Goal: Task Accomplishment & Management: Complete application form

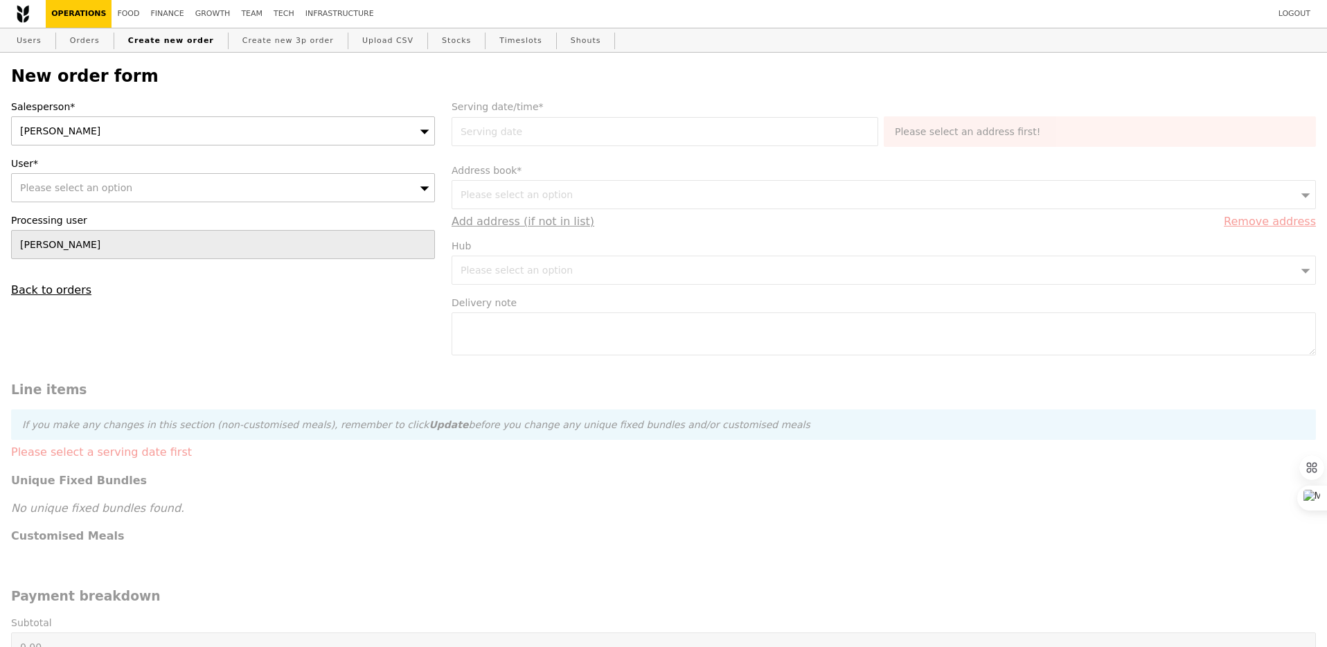
click at [256, 124] on div "[PERSON_NAME]" at bounding box center [223, 130] width 424 height 29
type input "ting"
click at [239, 184] on div "Please select an option" at bounding box center [223, 187] width 424 height 29
type input "[DOMAIN_NAME][EMAIL_ADDRESS][DOMAIN_NAME]"
type input "Confirm"
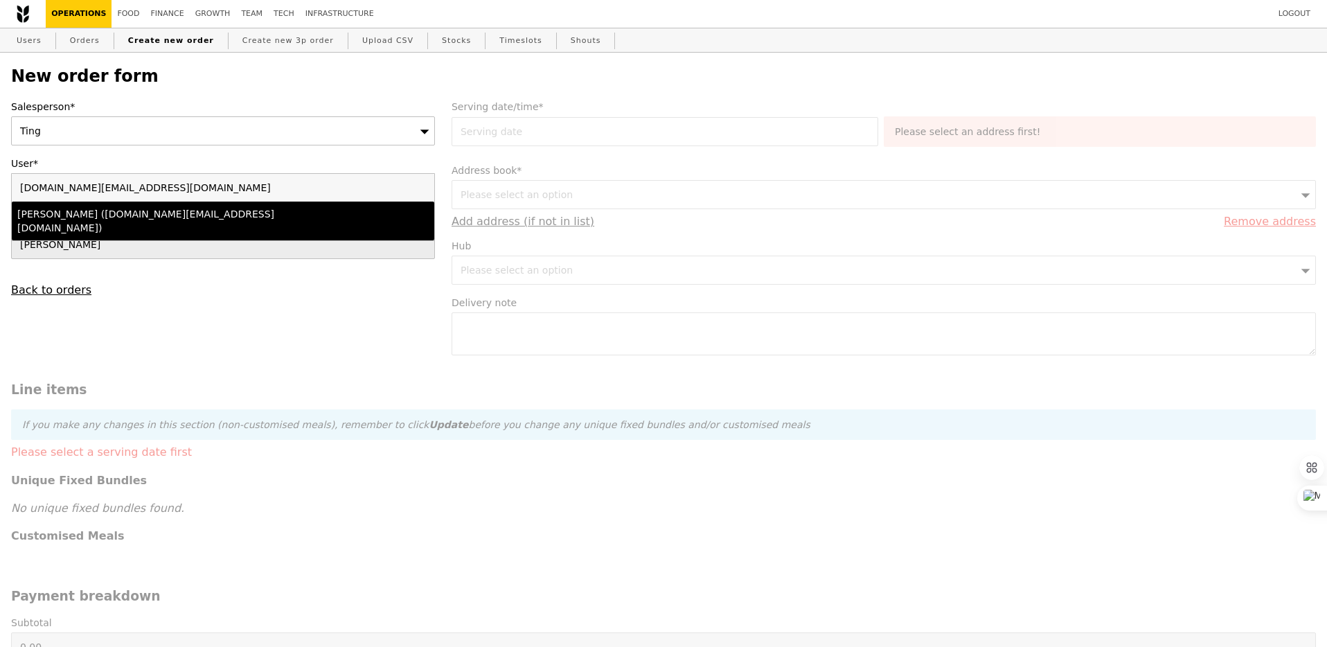
type input "[DOMAIN_NAME][EMAIL_ADDRESS][DOMAIN_NAME]"
click at [240, 222] on li "[PERSON_NAME] ([DOMAIN_NAME][EMAIL_ADDRESS][DOMAIN_NAME])" at bounding box center [223, 221] width 422 height 39
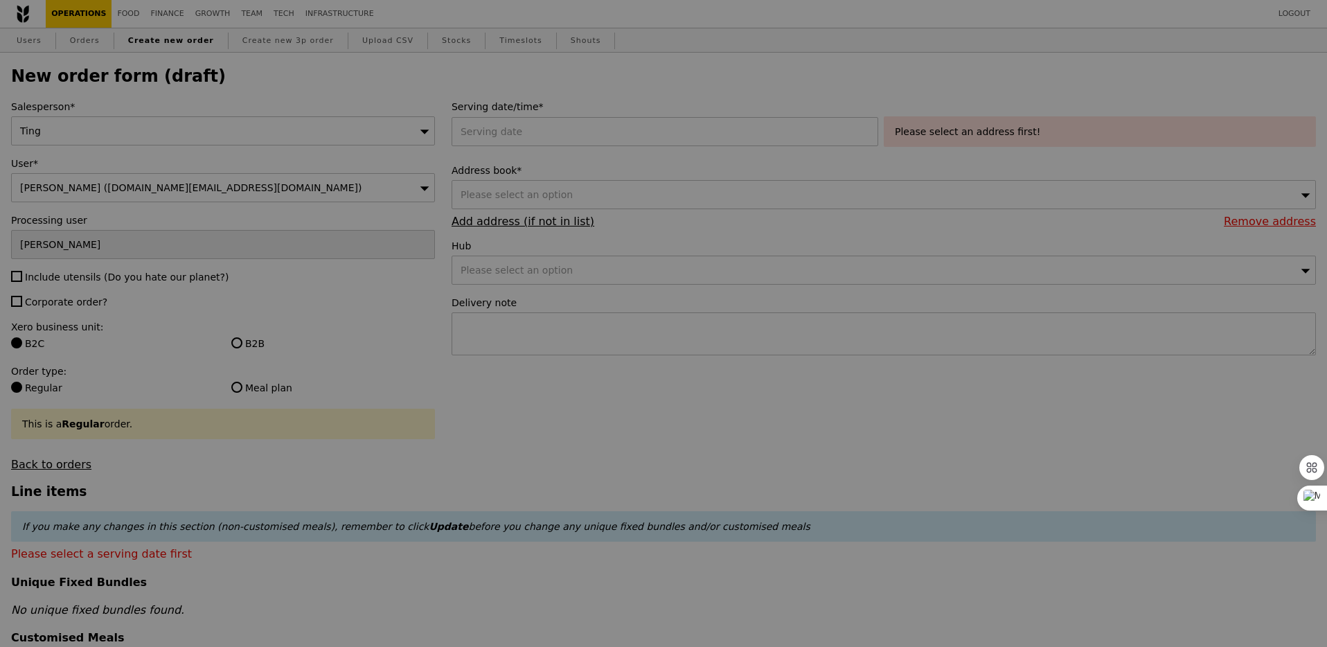
type input "Confirm"
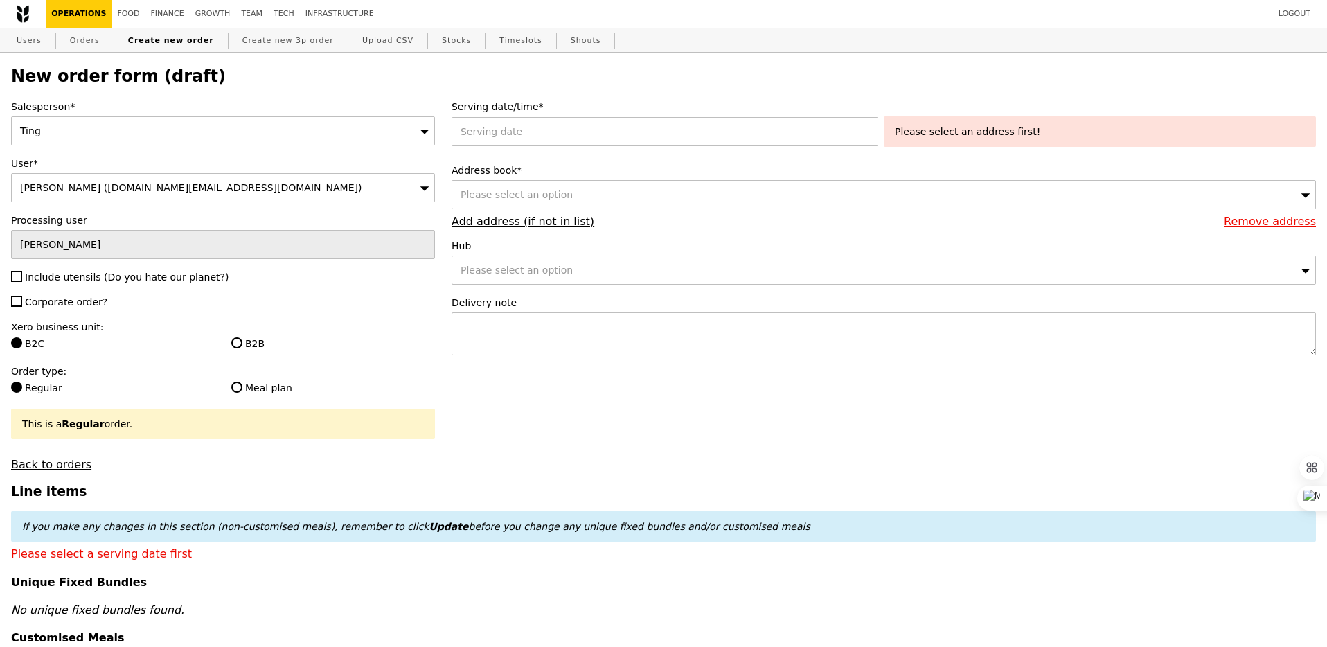
click at [50, 273] on span "Include utensils (Do you hate our planet?)" at bounding box center [127, 276] width 204 height 11
click at [22, 273] on input "Include utensils (Do you hate our planet?)" at bounding box center [16, 276] width 11 height 11
checkbox input "true"
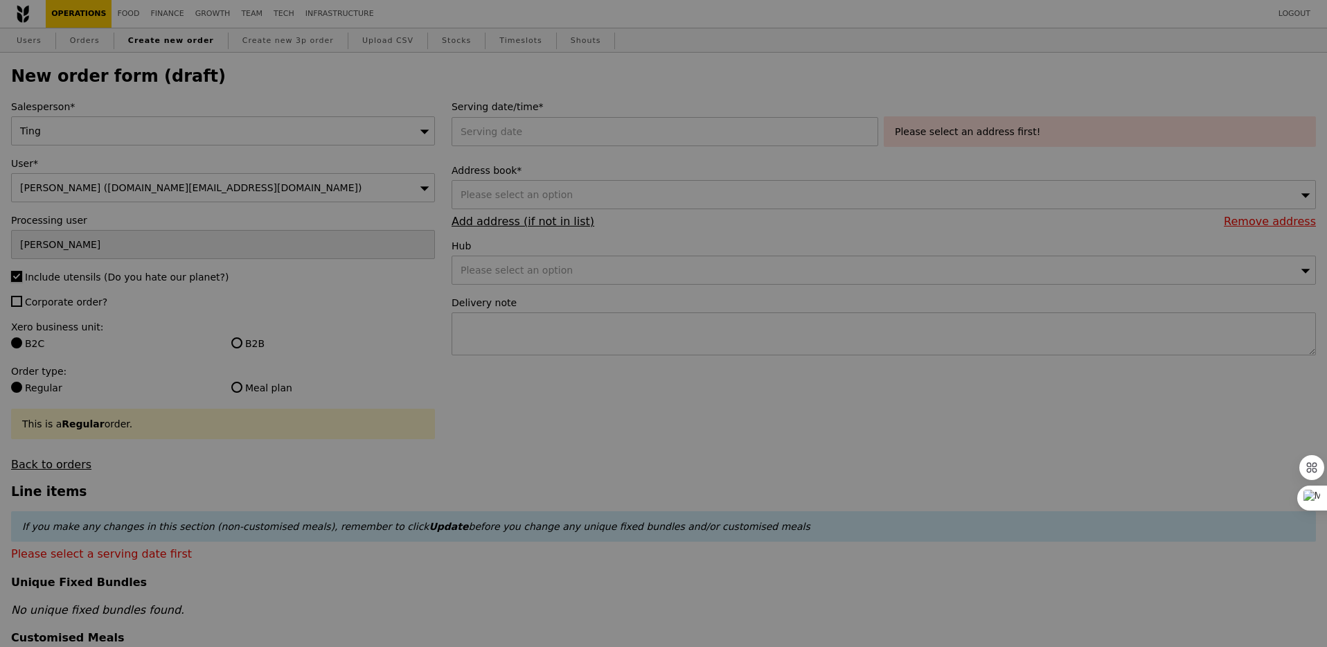
type input "Confirm"
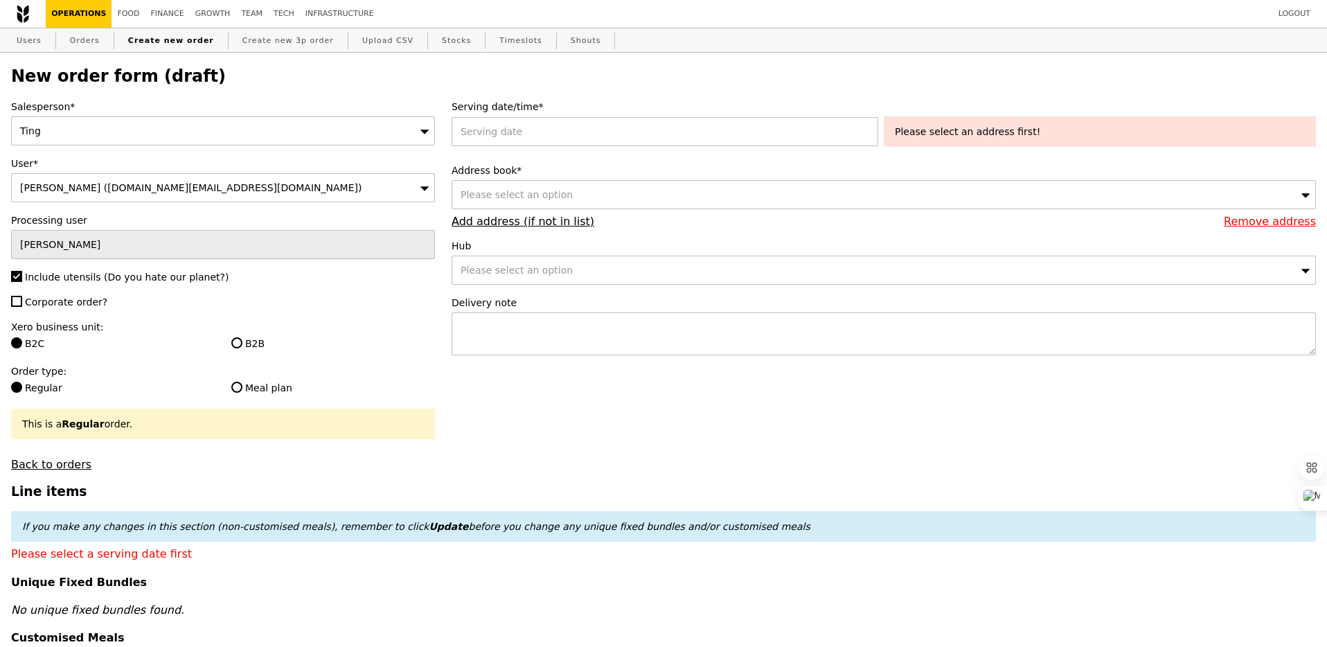
click at [61, 301] on span "Corporate order?" at bounding box center [66, 301] width 82 height 11
click at [22, 301] on input "Corporate order?" at bounding box center [16, 301] width 11 height 11
checkbox input "true"
click at [247, 341] on label "B2B" at bounding box center [333, 344] width 204 height 14
click at [242, 341] on input "B2B" at bounding box center [236, 342] width 11 height 11
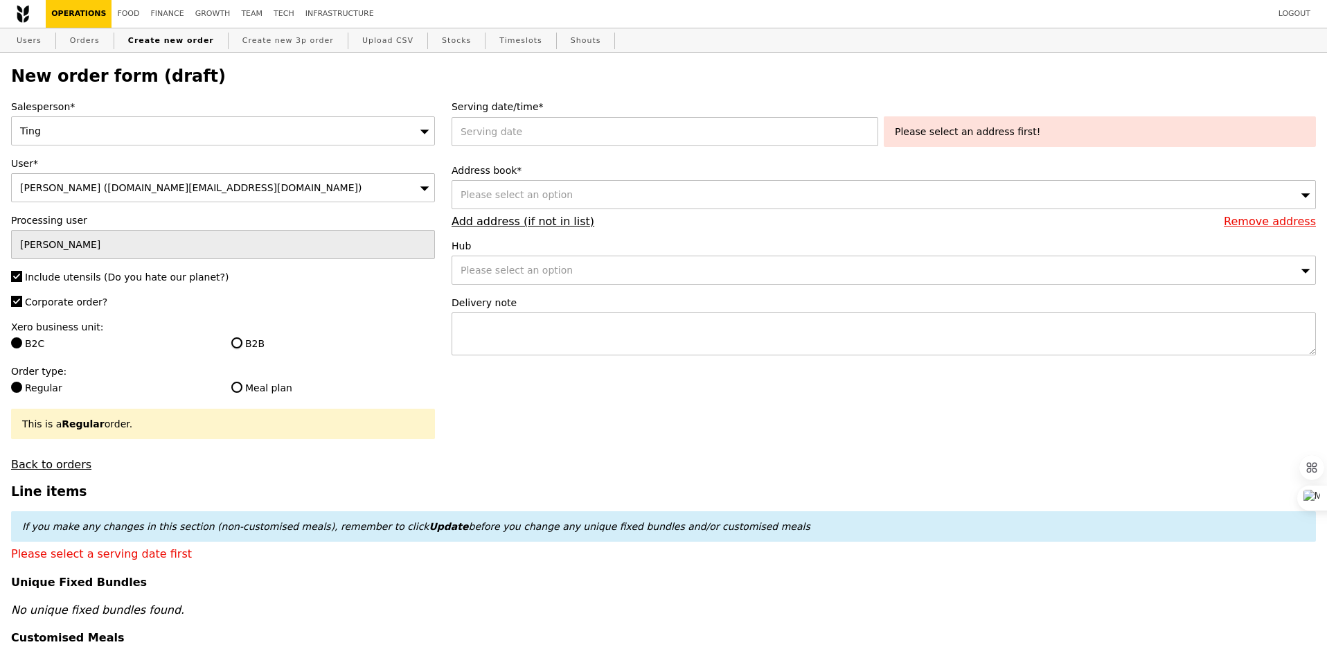
radio input "true"
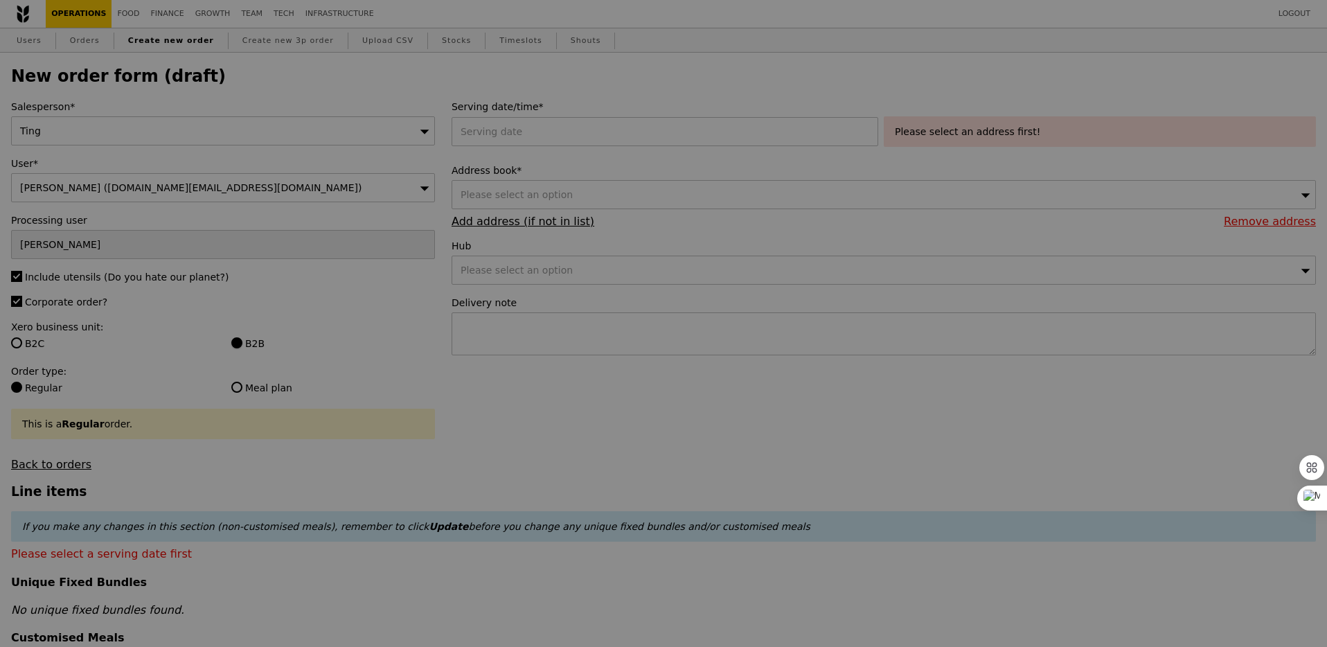
type input "Confirm"
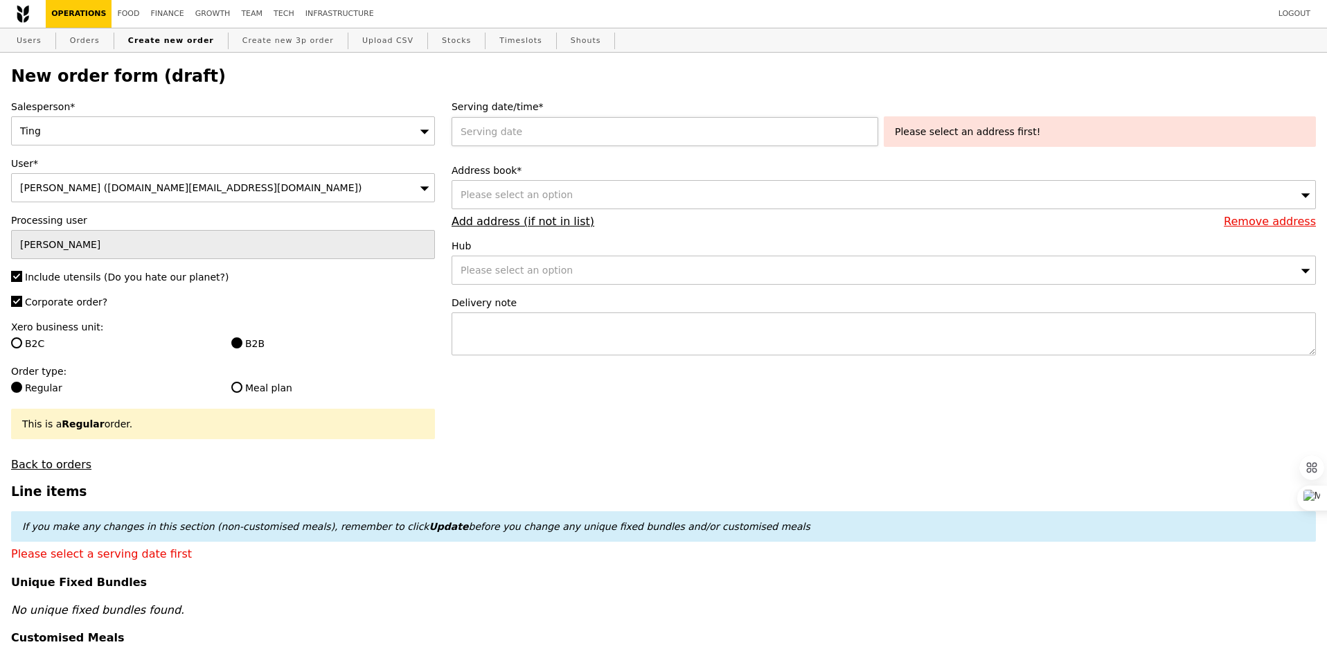
click at [505, 137] on div at bounding box center [668, 131] width 432 height 29
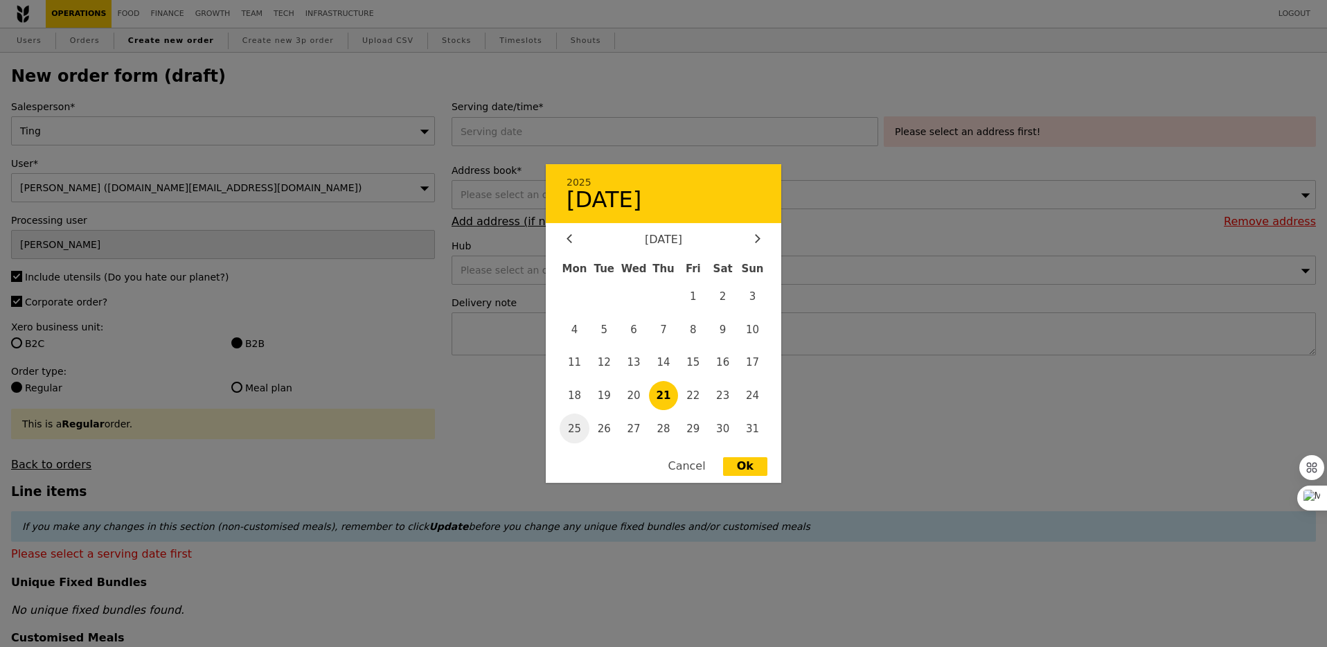
click at [576, 429] on span "25" at bounding box center [575, 428] width 30 height 30
type input "[DATE]"
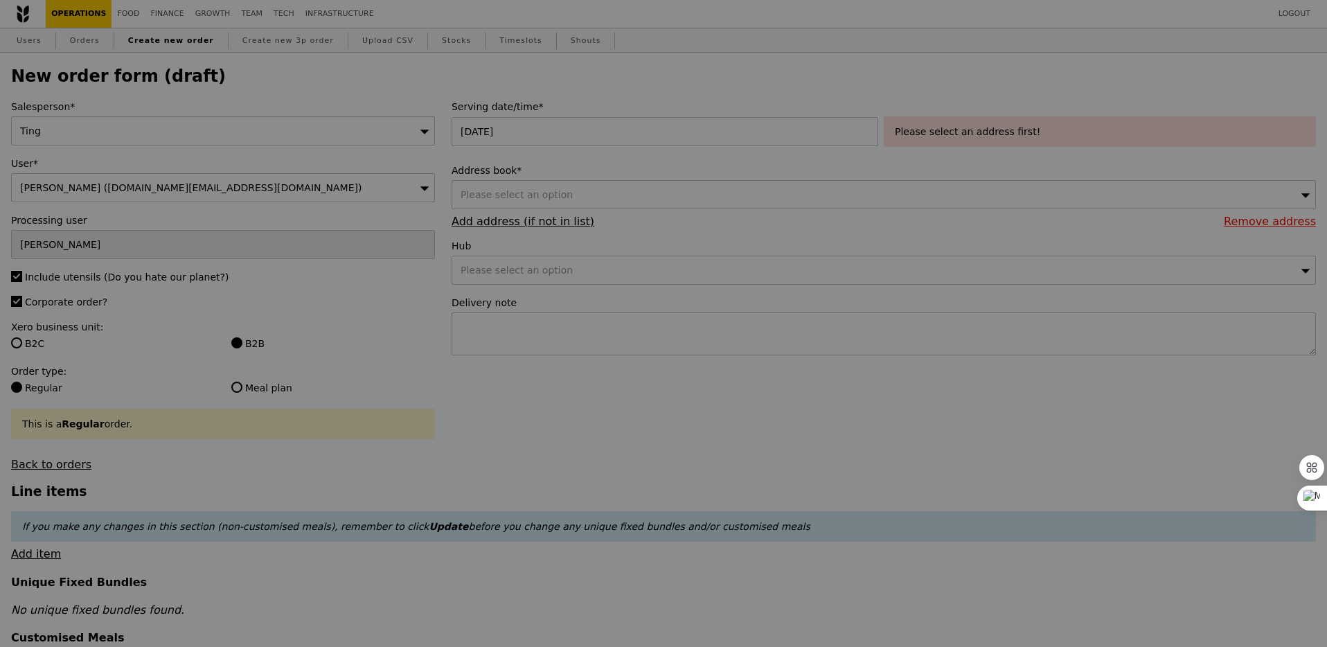
type input "Confirm"
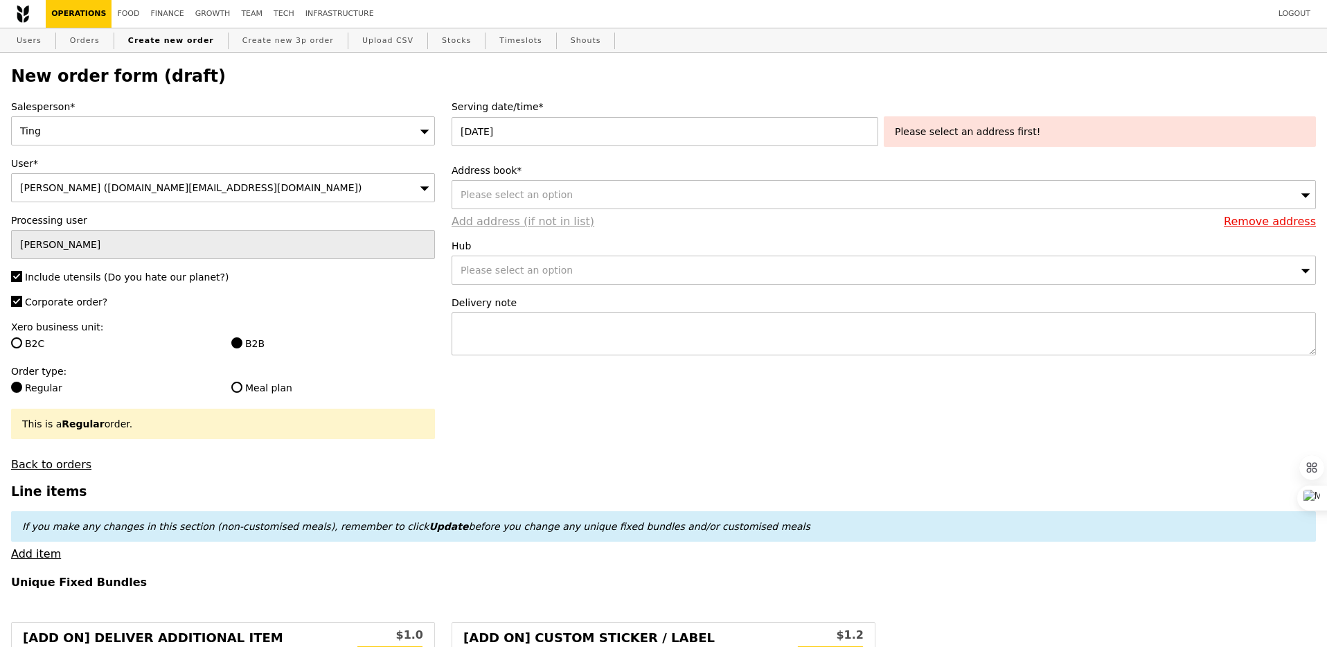
click at [549, 215] on link "Add address (if not in list)" at bounding box center [523, 221] width 143 height 13
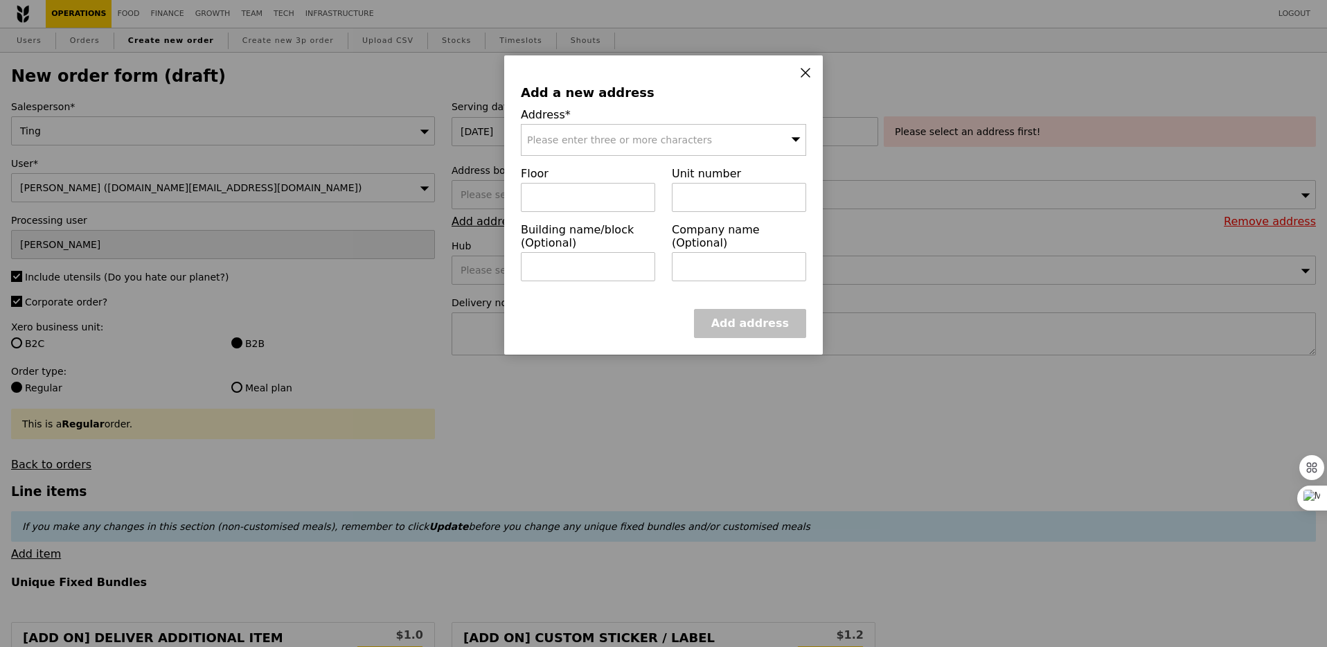
click at [612, 142] on span "Please enter three or more characters" at bounding box center [619, 139] width 185 height 11
type input "486036"
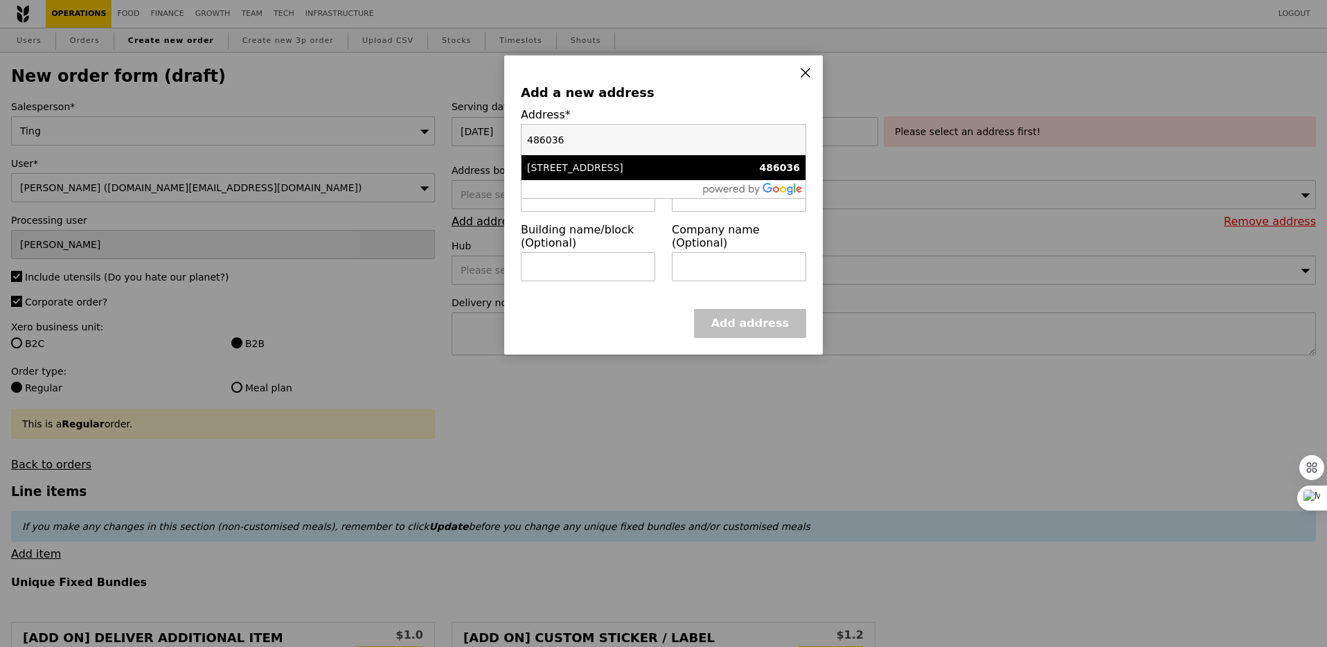
click at [605, 170] on div "[STREET_ADDRESS]" at bounding box center [629, 168] width 205 height 14
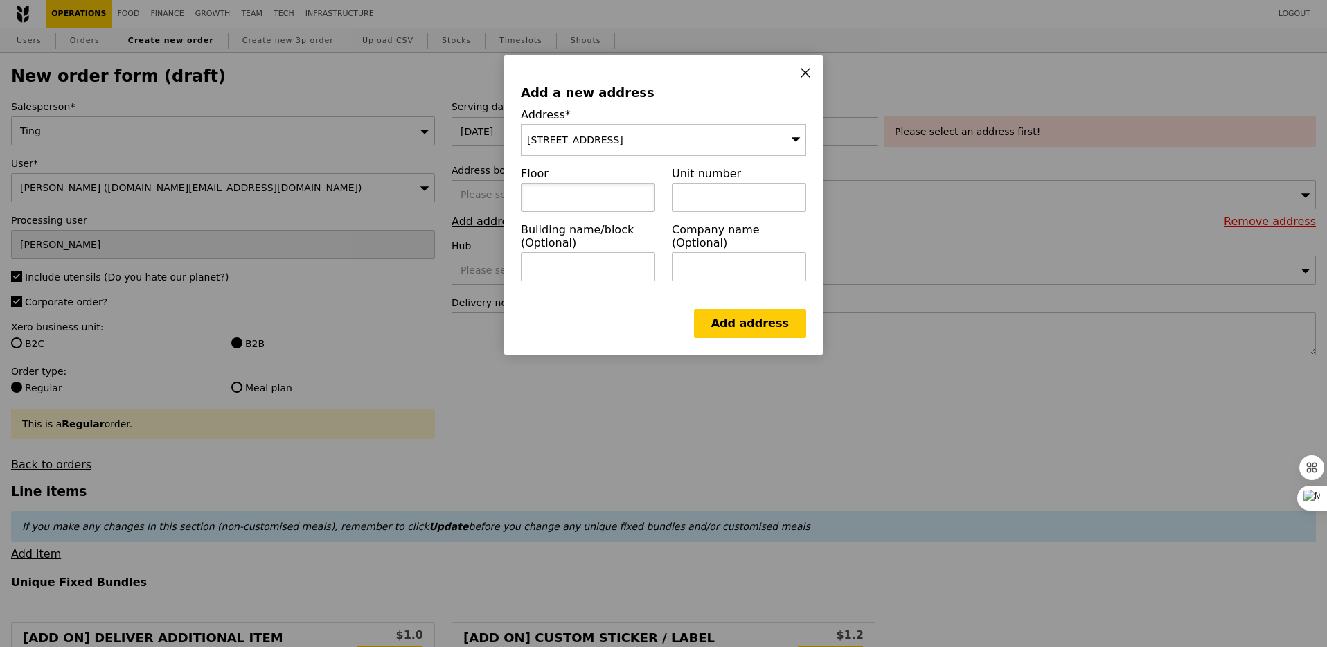
click at [587, 190] on input "text" at bounding box center [588, 197] width 134 height 29
type input "Level 8"
click at [748, 202] on input "text" at bounding box center [739, 197] width 134 height 29
paste input "One @ [GEOGRAPHIC_DATA]"
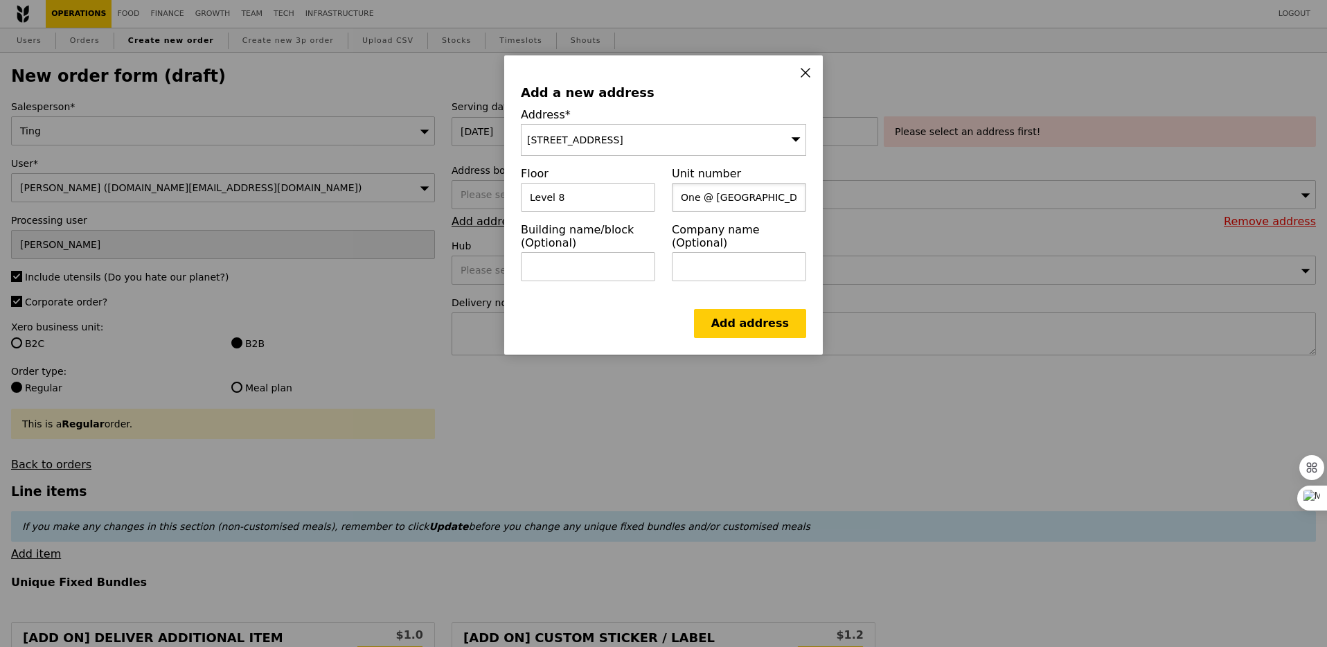
paste input "Dell Technologies EBC office"
type input "One @ [GEOGRAPHIC_DATA] (Dell Technologies EBC office)"
click at [761, 323] on link "Add address" at bounding box center [750, 323] width 112 height 29
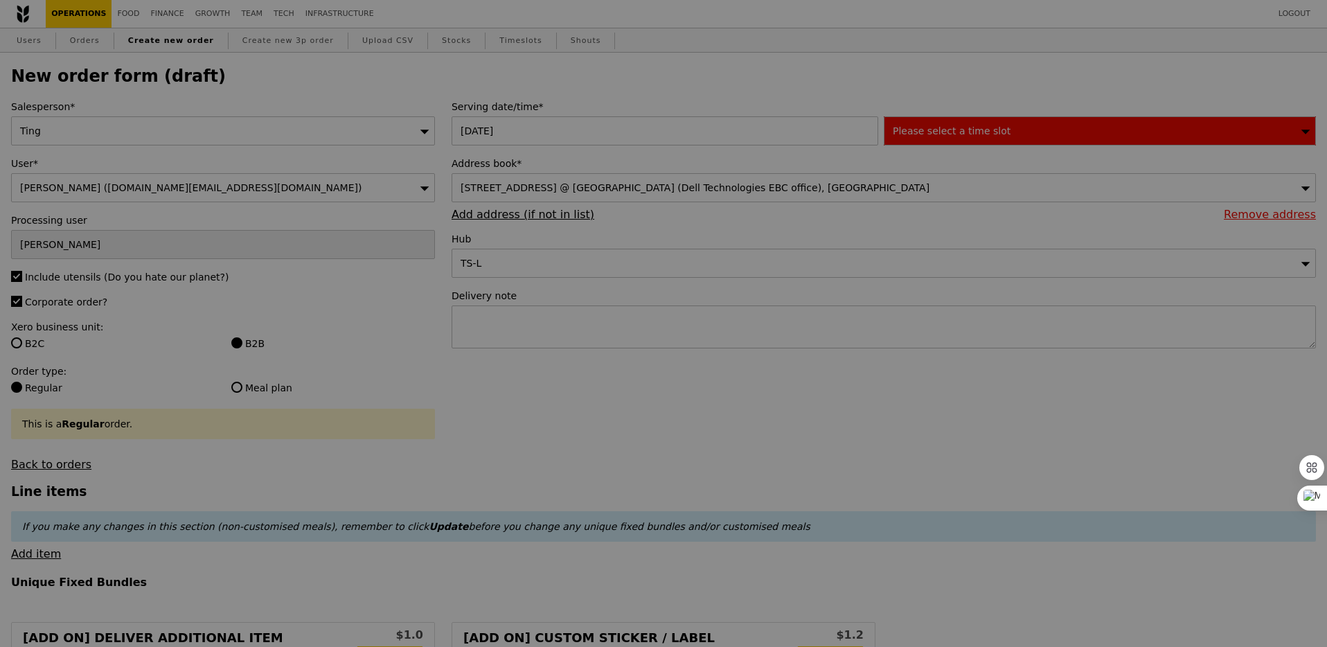
type input "Confirm"
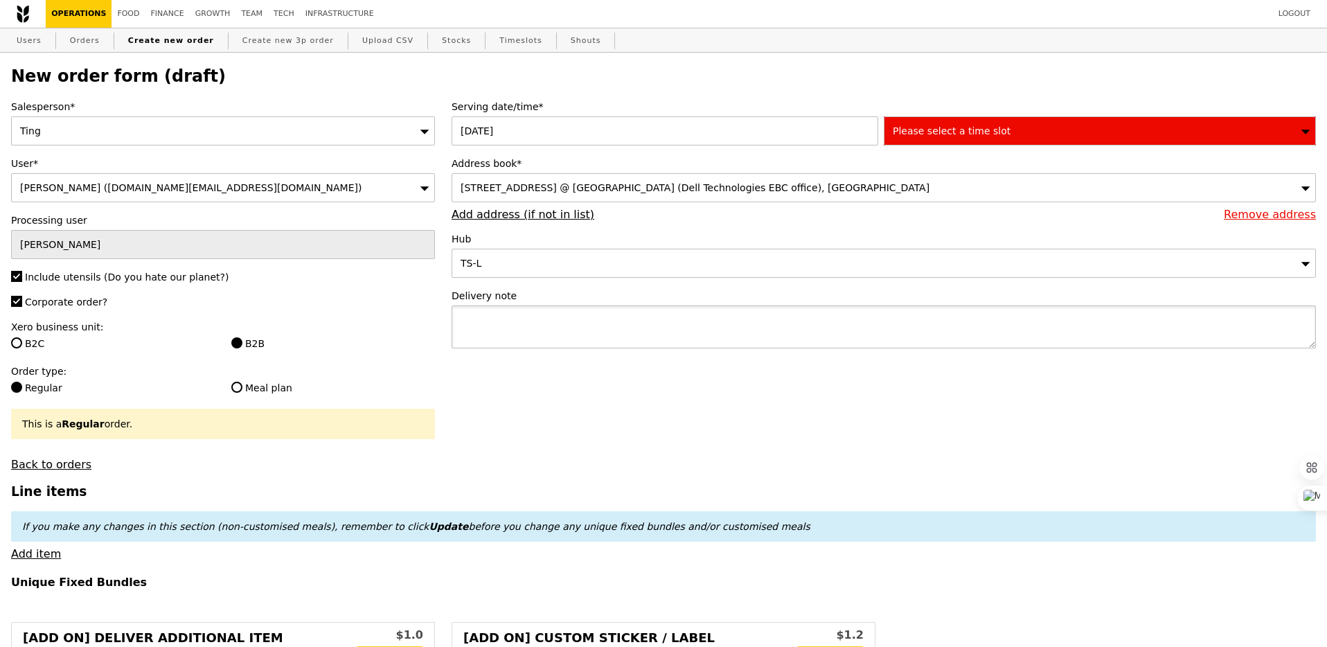
click at [761, 323] on textarea at bounding box center [884, 326] width 864 height 43
type textarea "Please call upon arrival -"
type input "Confirm"
paste textarea "[PERSON_NAME], [PHONE_NUMBER]"
type textarea "Please call upon arrival - [PERSON_NAME], [PHONE_NUMBER]"
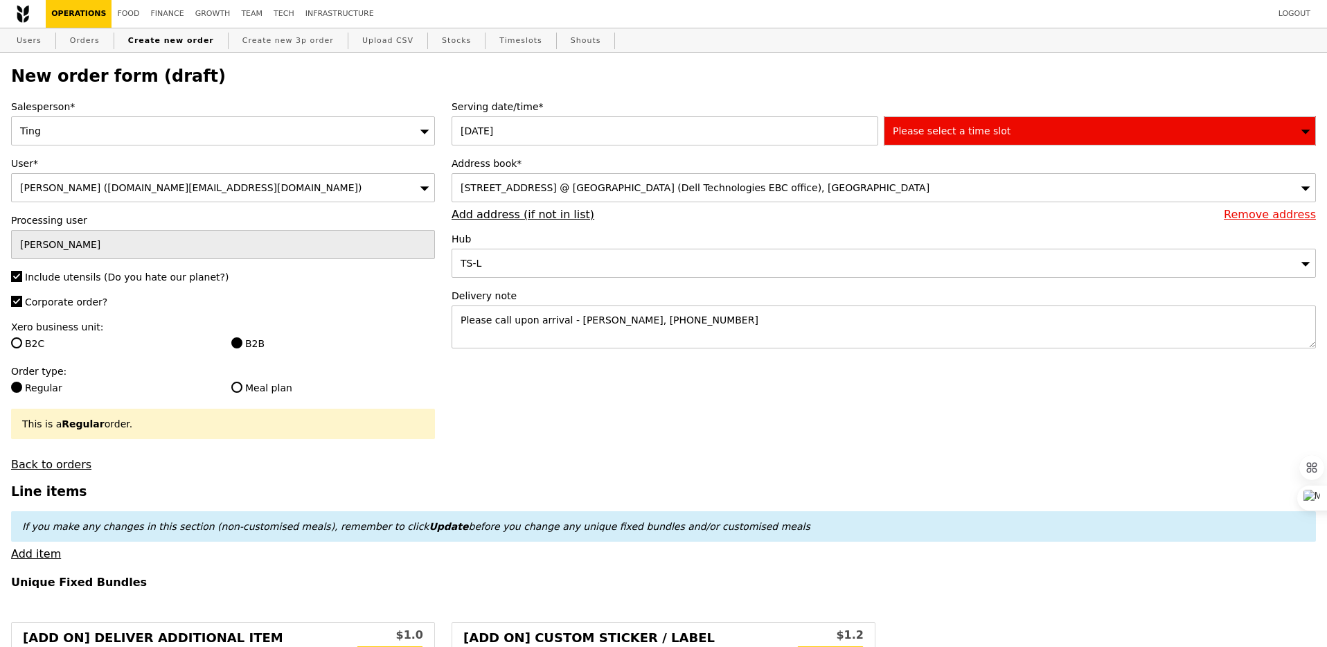
click at [1022, 125] on div "Please select a time slot" at bounding box center [1100, 130] width 432 height 29
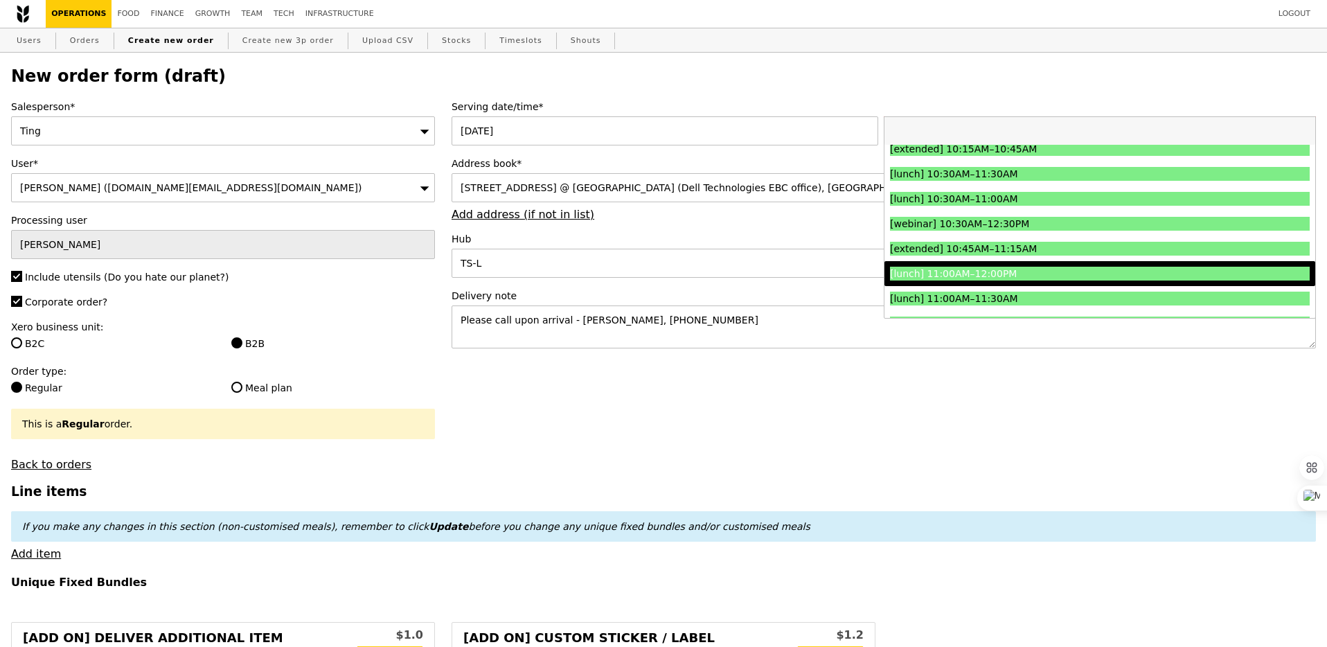
scroll to position [331, 0]
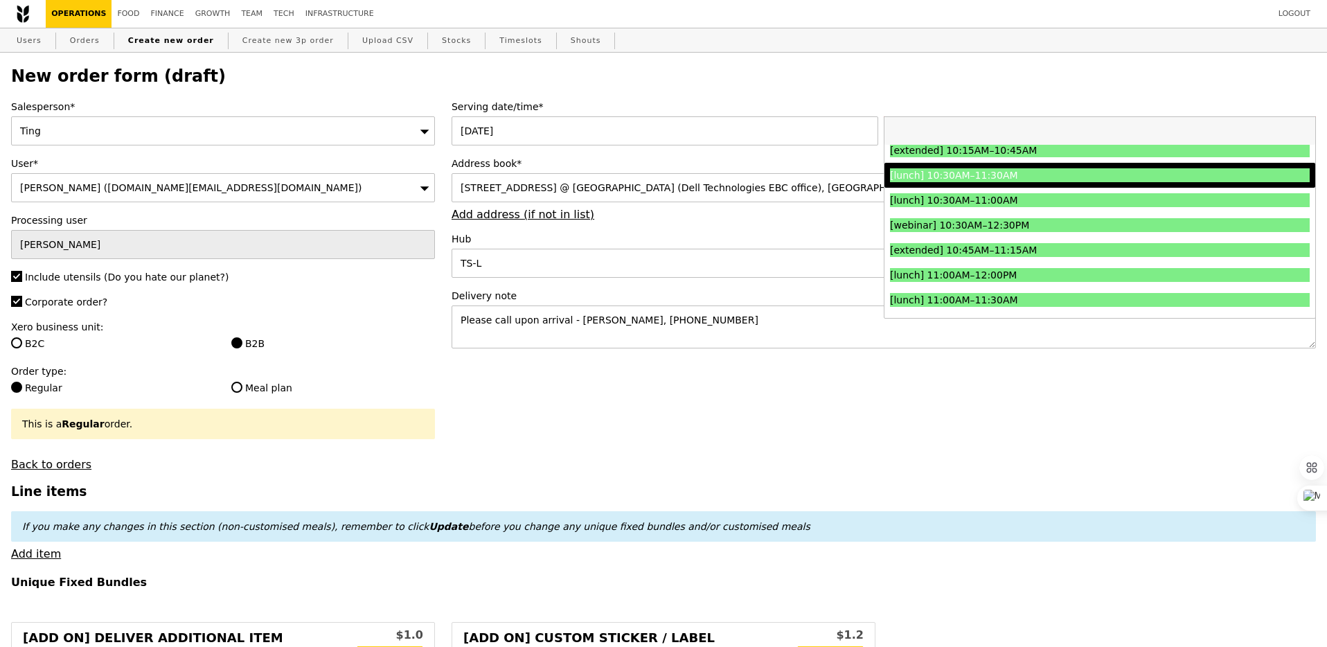
click at [1019, 177] on div "[lunch] 10:30AM–11:30AM" at bounding box center [1047, 175] width 315 height 14
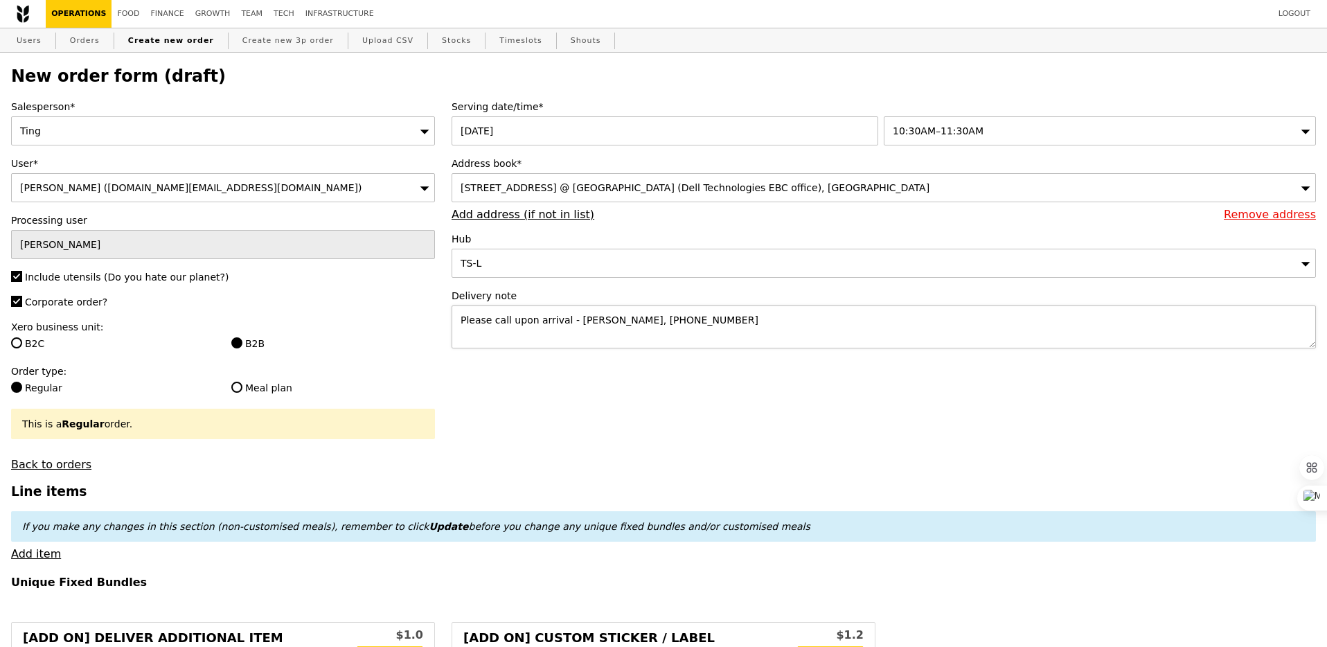
type input "Confirm"
click at [791, 327] on textarea "Please call upon arrival - [PERSON_NAME], [PHONE_NUMBER]" at bounding box center [884, 326] width 864 height 43
type textarea "Please call upon arrival - [PERSON_NAME], [PHONE_NUMBER] | Please deliver betwe…"
type input "Confirm"
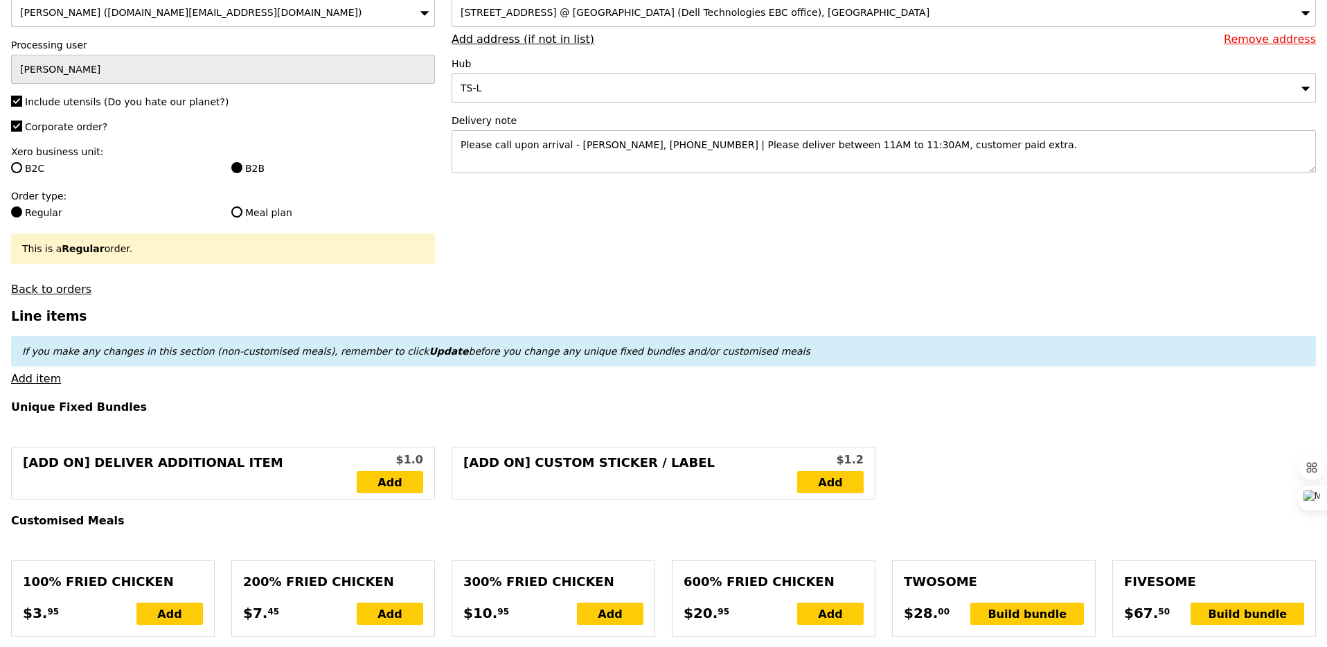
scroll to position [220, 0]
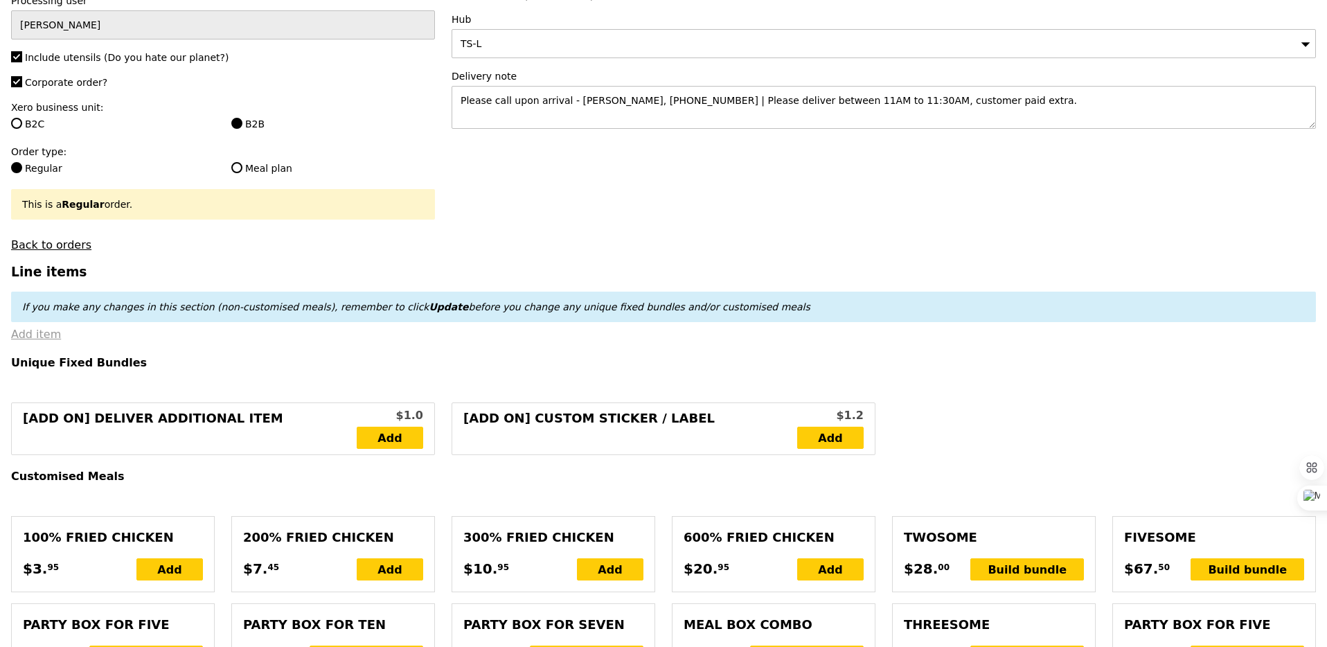
click at [44, 337] on link "Add item" at bounding box center [36, 334] width 50 height 13
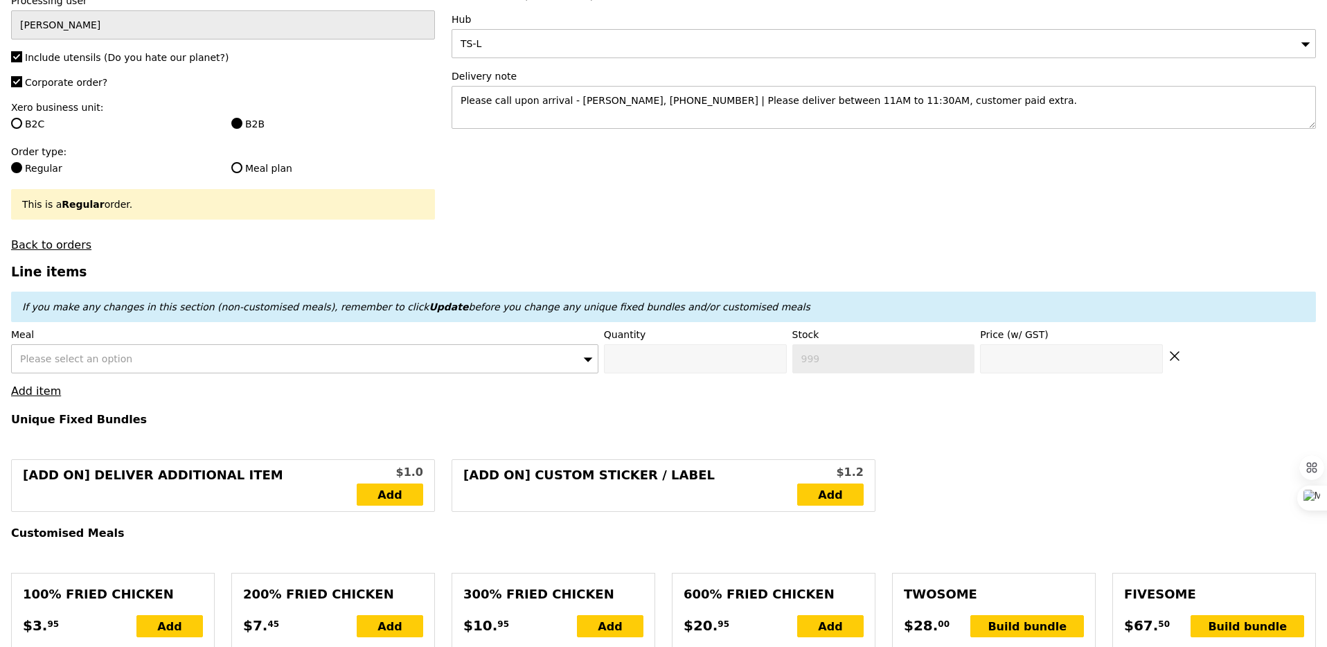
click at [87, 353] on span "Please select an option" at bounding box center [76, 358] width 112 height 11
type input "[PERSON_NAME]"
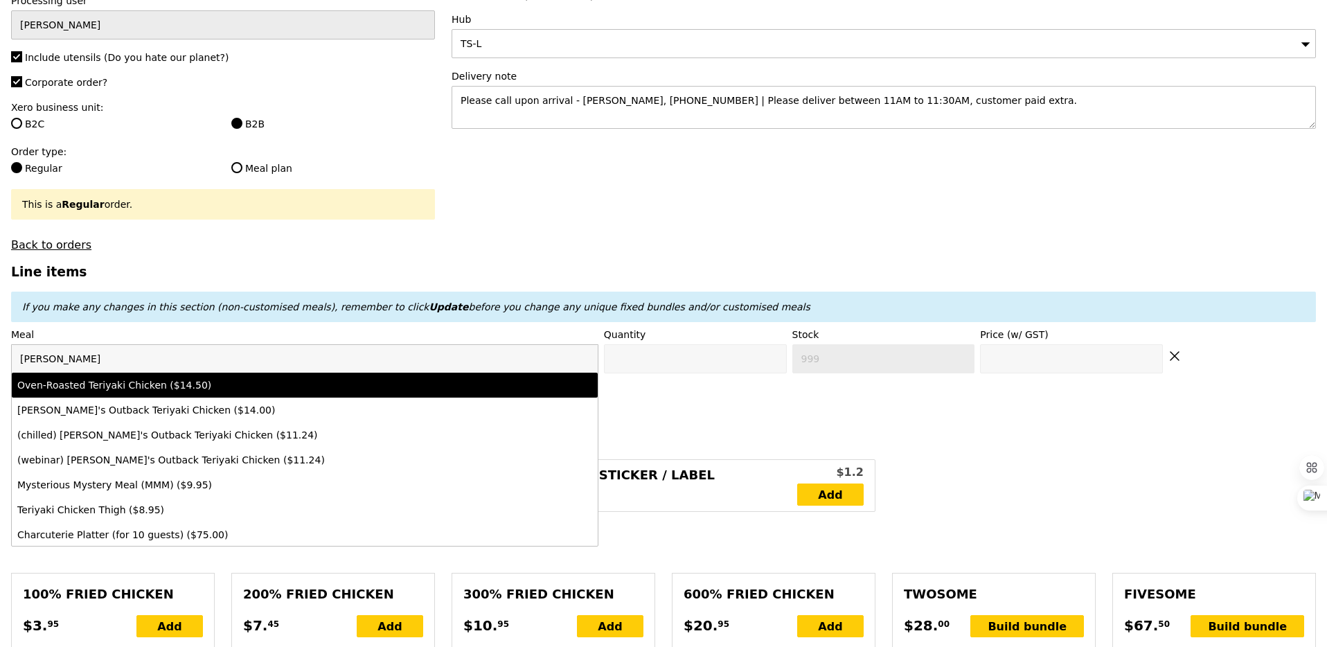
type input "Confirm anyway"
type input "0"
type input "489"
type input "14.5"
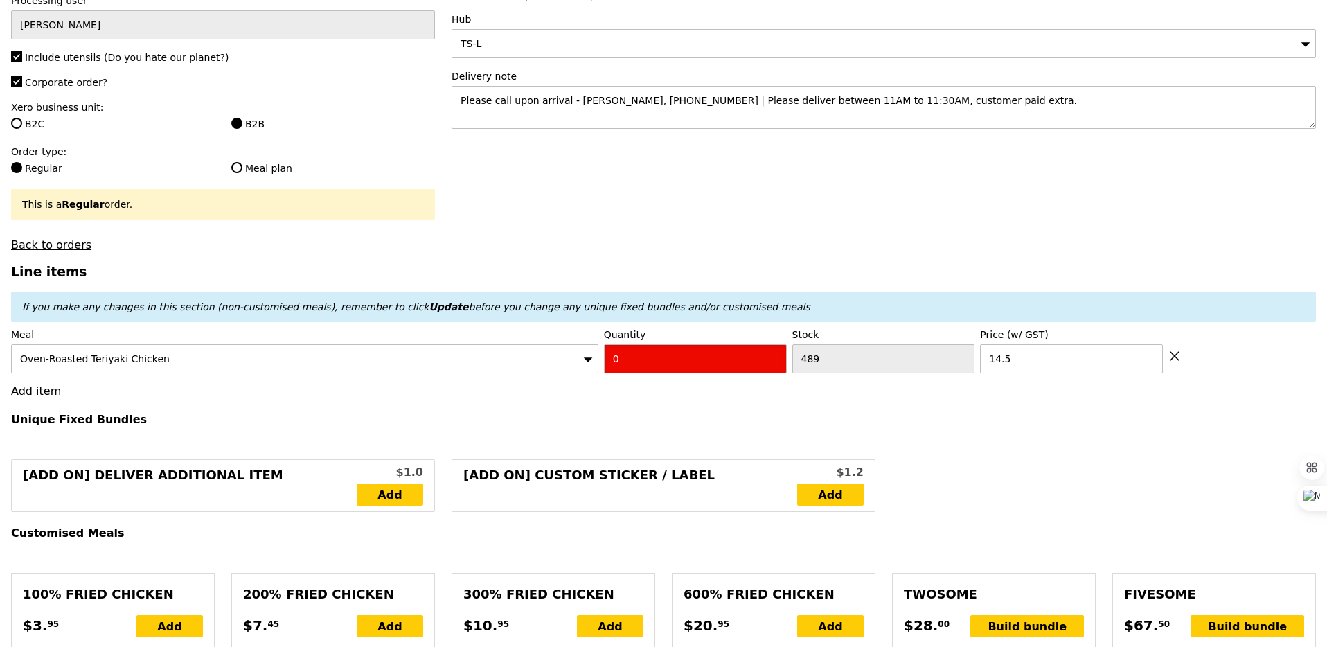
type input "Confirm"
type input "12"
click at [16, 384] on link "Add item" at bounding box center [36, 390] width 50 height 13
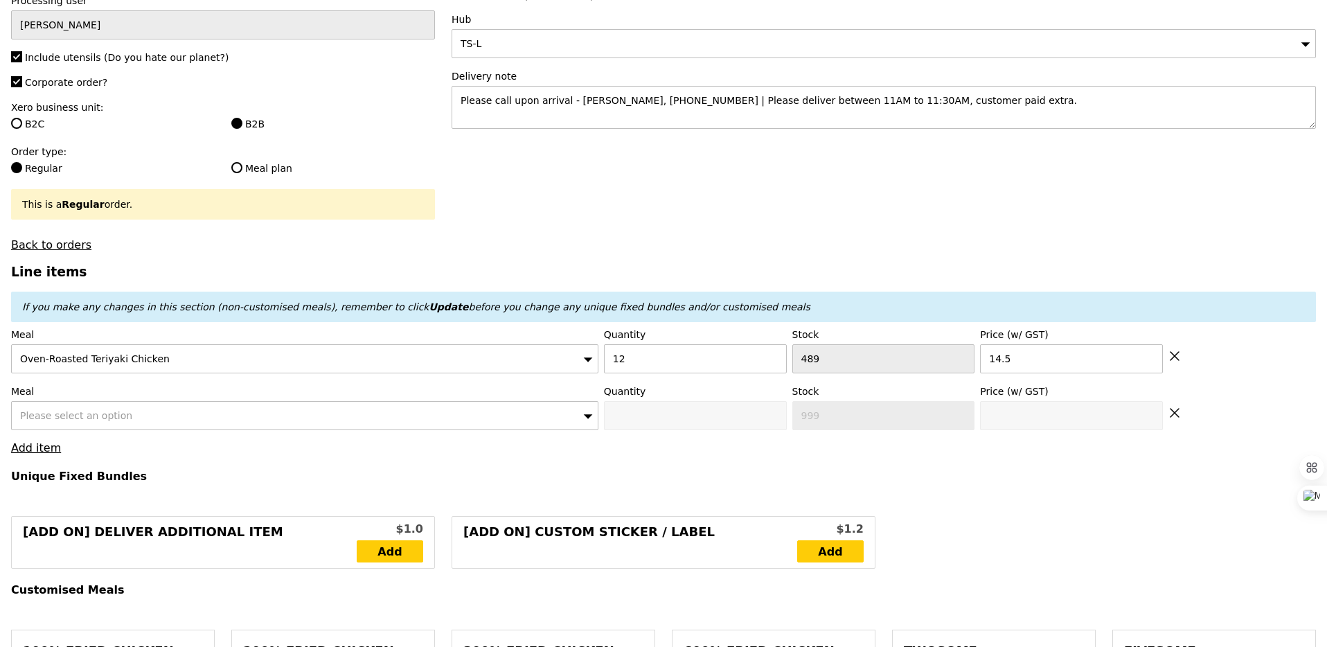
click at [55, 410] on span "Please select an option" at bounding box center [76, 415] width 112 height 11
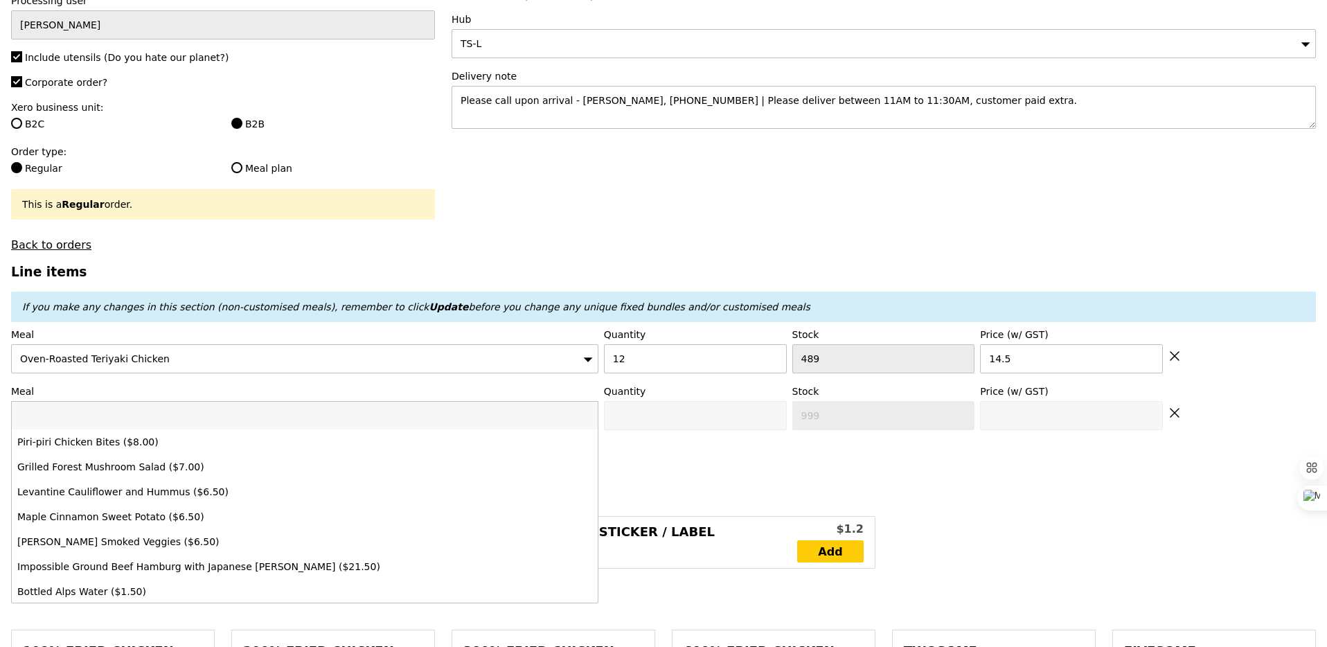
type input "m"
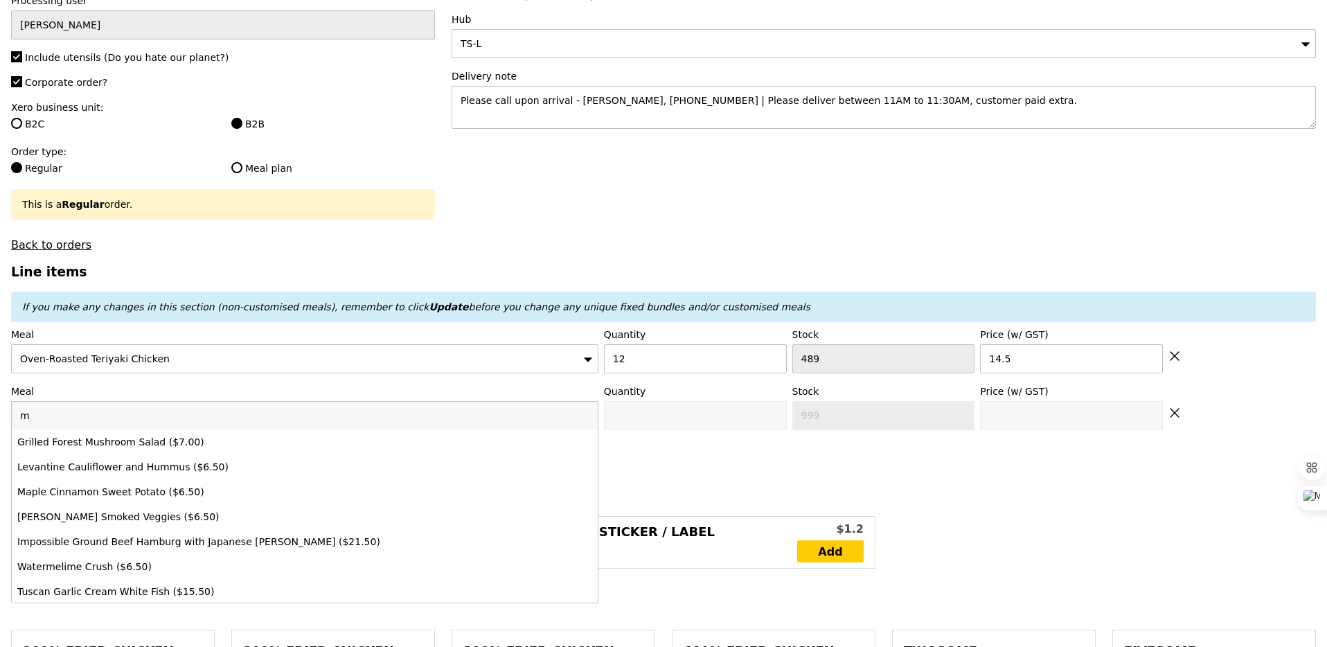
type input "Loading..."
type input "mixe"
type input "174.00"
type input "3.62"
type input "3.95"
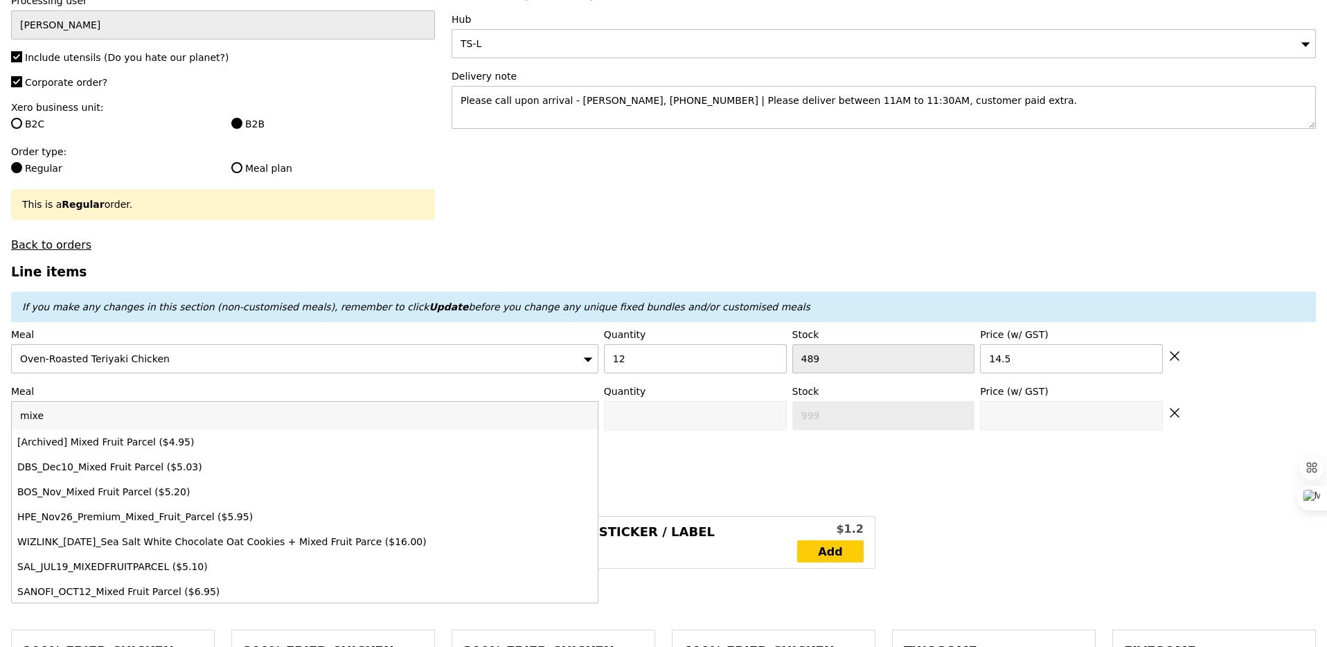
type input "177.95"
type input "mixed f"
type input "Confirm"
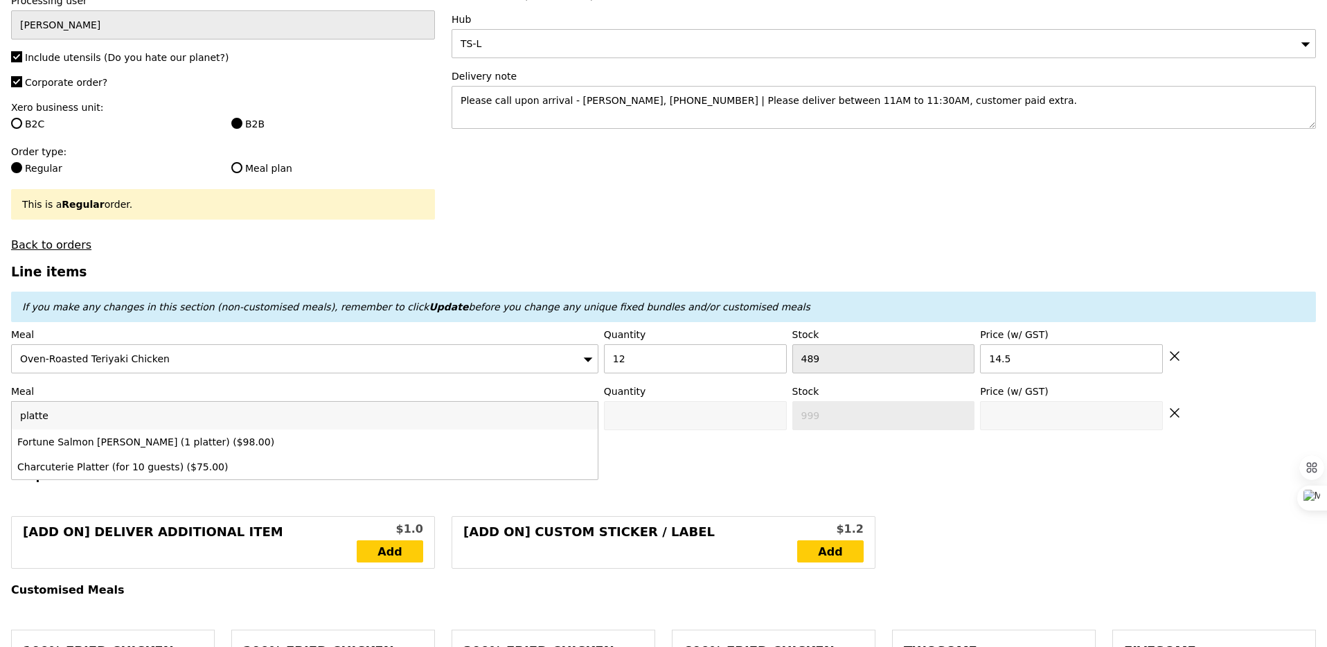
type input "platter"
type input "seasonal"
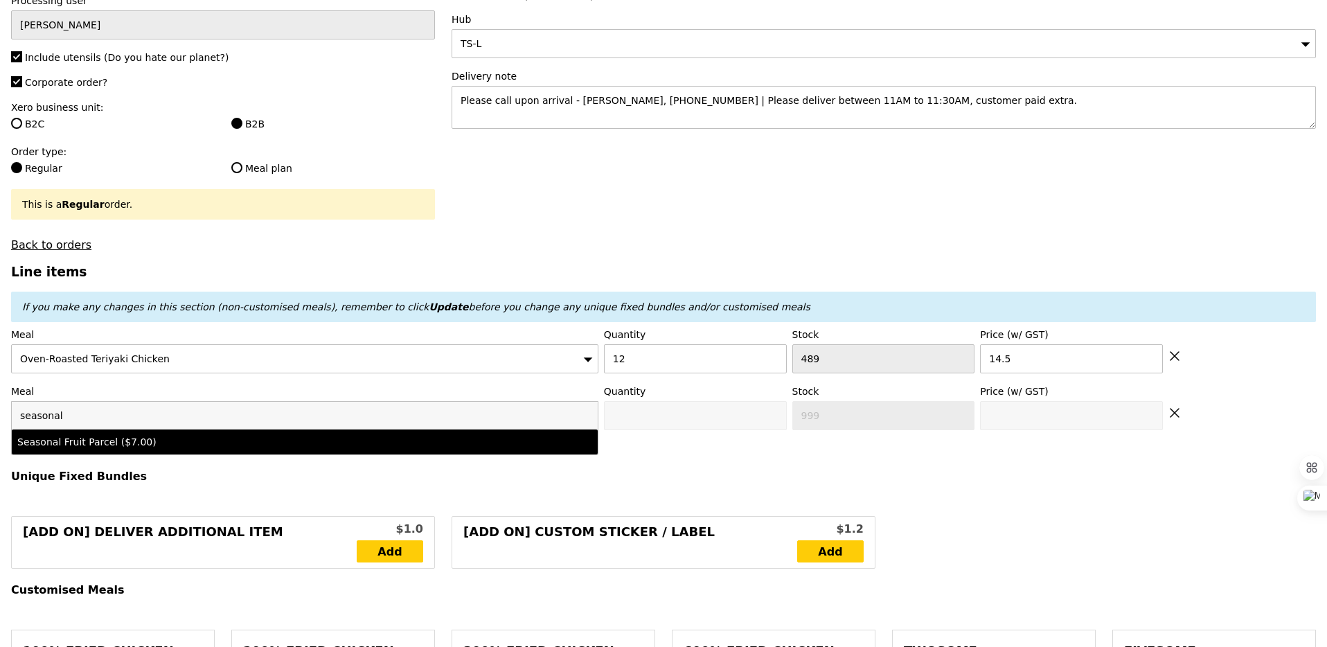
type input "Confirm anyway"
type input "0"
type input "500"
type input "7.0"
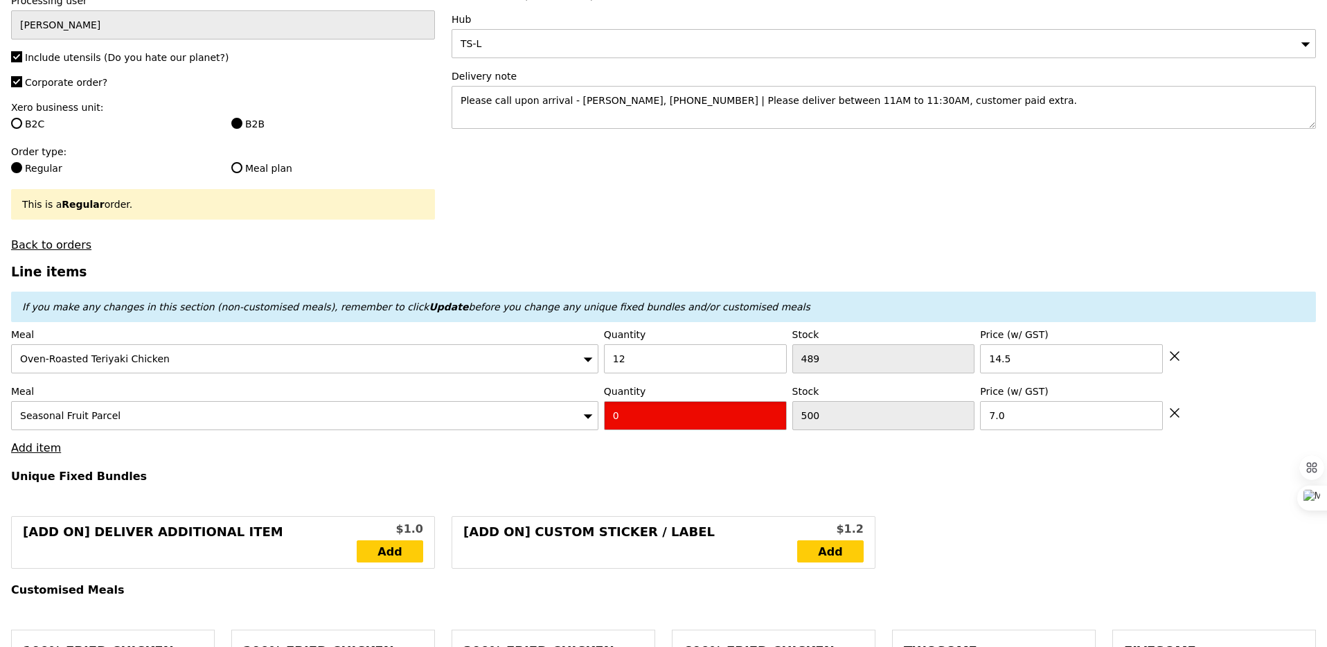
type input "Confirm"
type input "2"
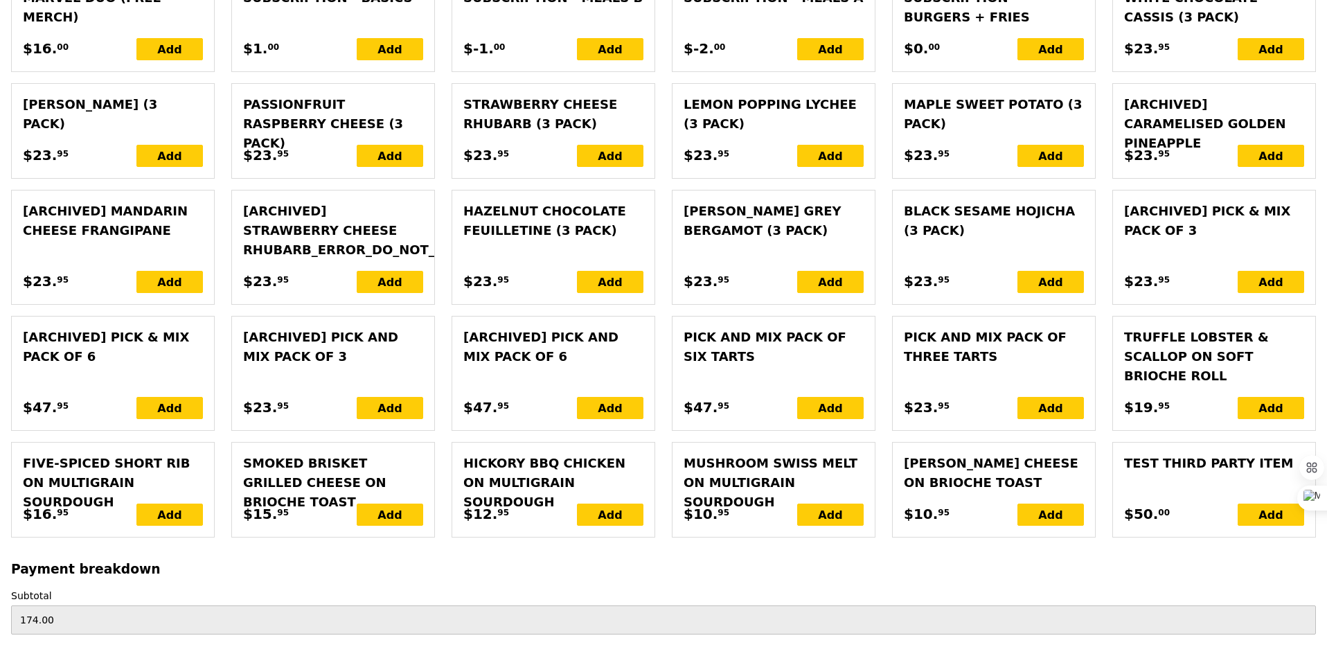
type input "Loading..."
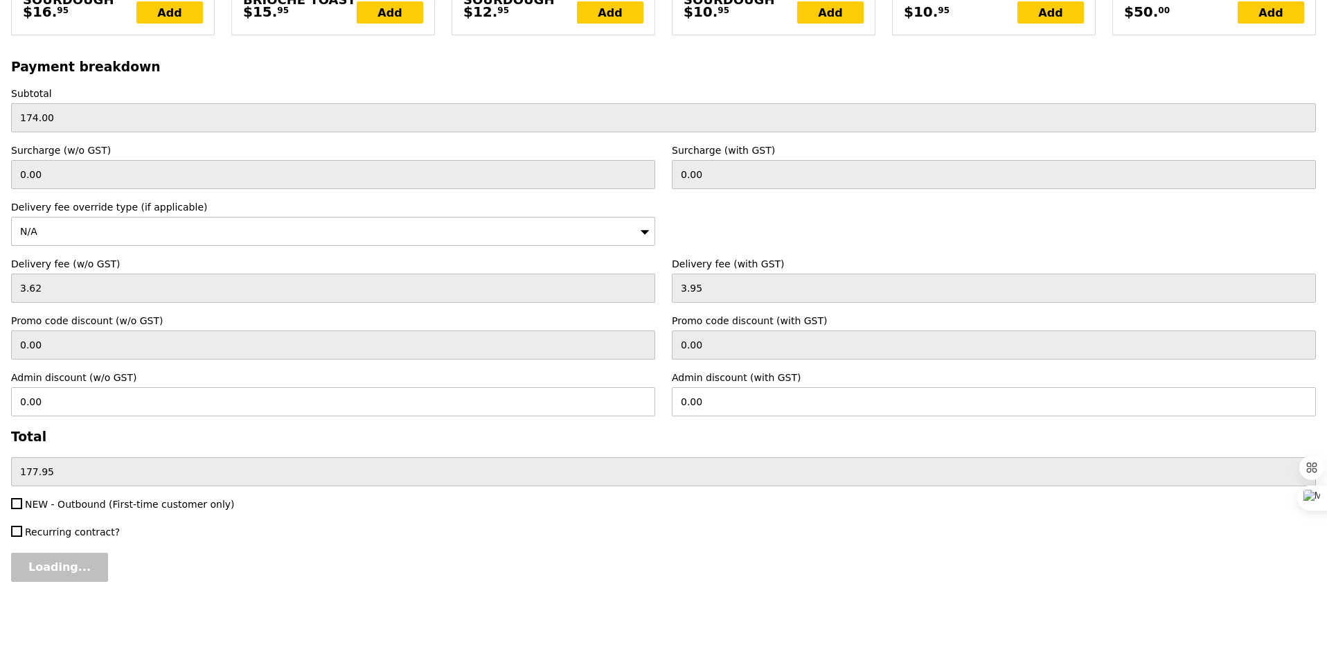
type input "188.00"
type input "191.95"
click at [59, 562] on input "Confirm" at bounding box center [53, 567] width 84 height 29
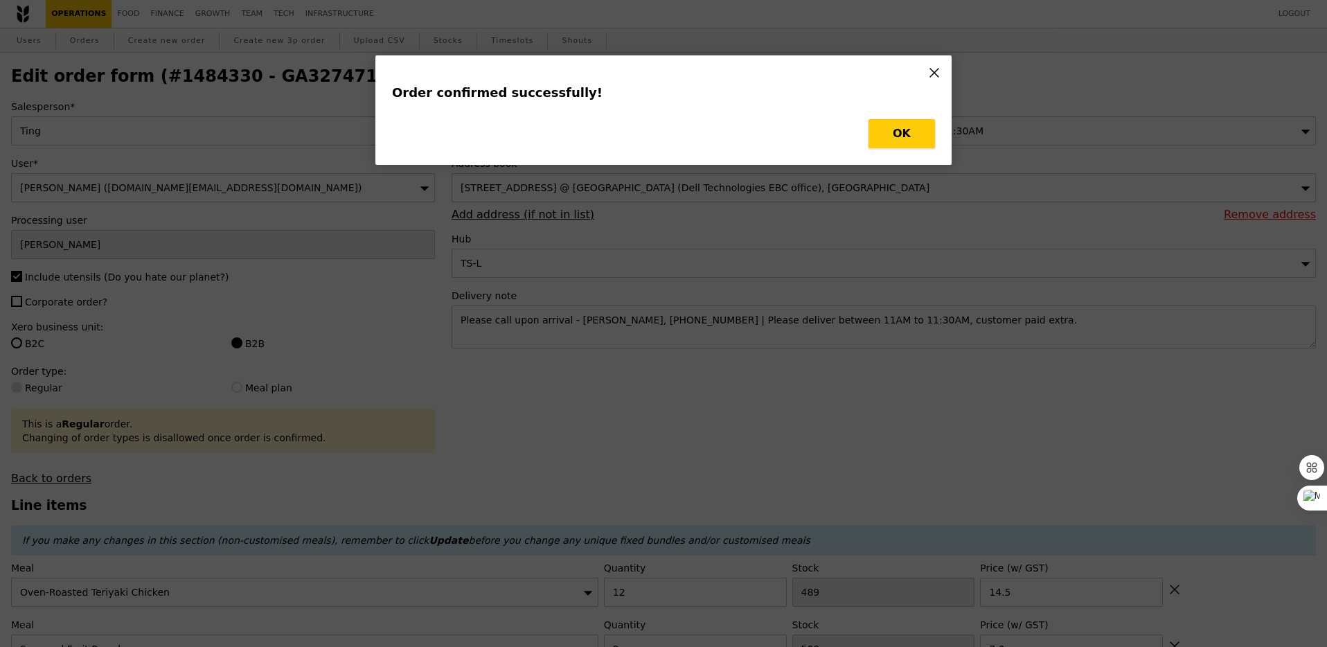
click at [907, 144] on button "OK" at bounding box center [902, 133] width 66 height 29
type input "Loading..."
checkbox input "false"
type input "2"
type input "500"
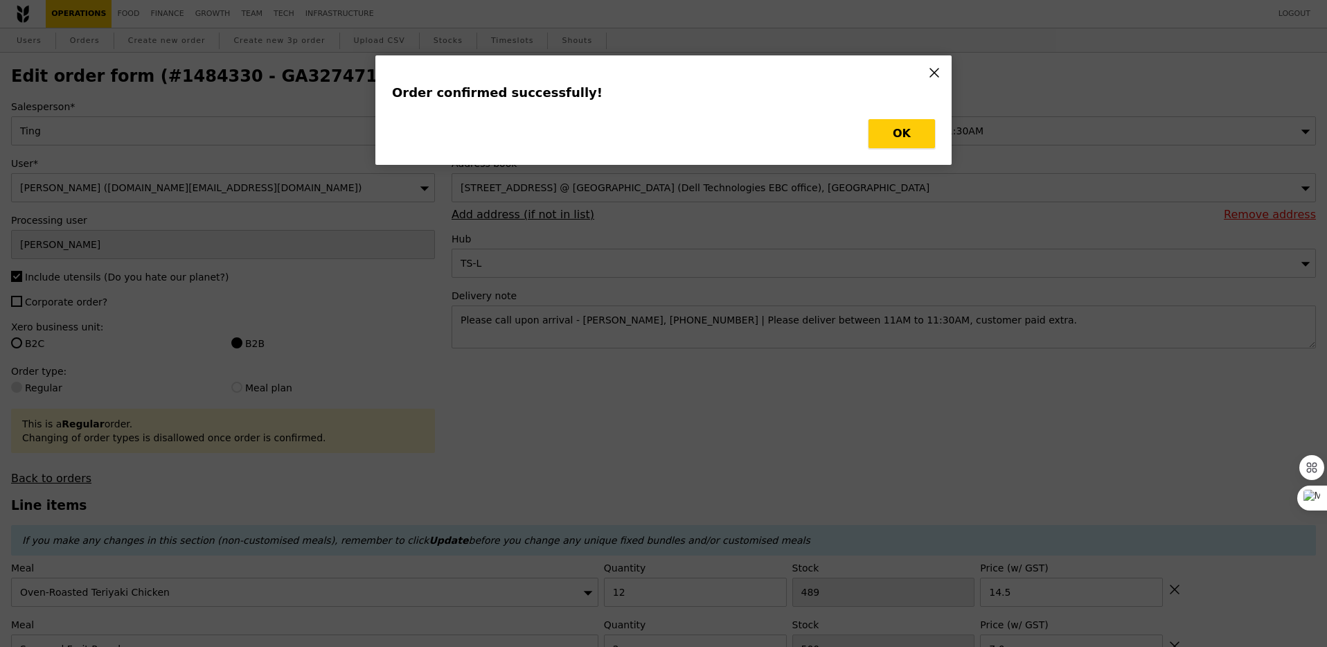
type input "7.00"
type input "12"
type input "489"
type input "14.50"
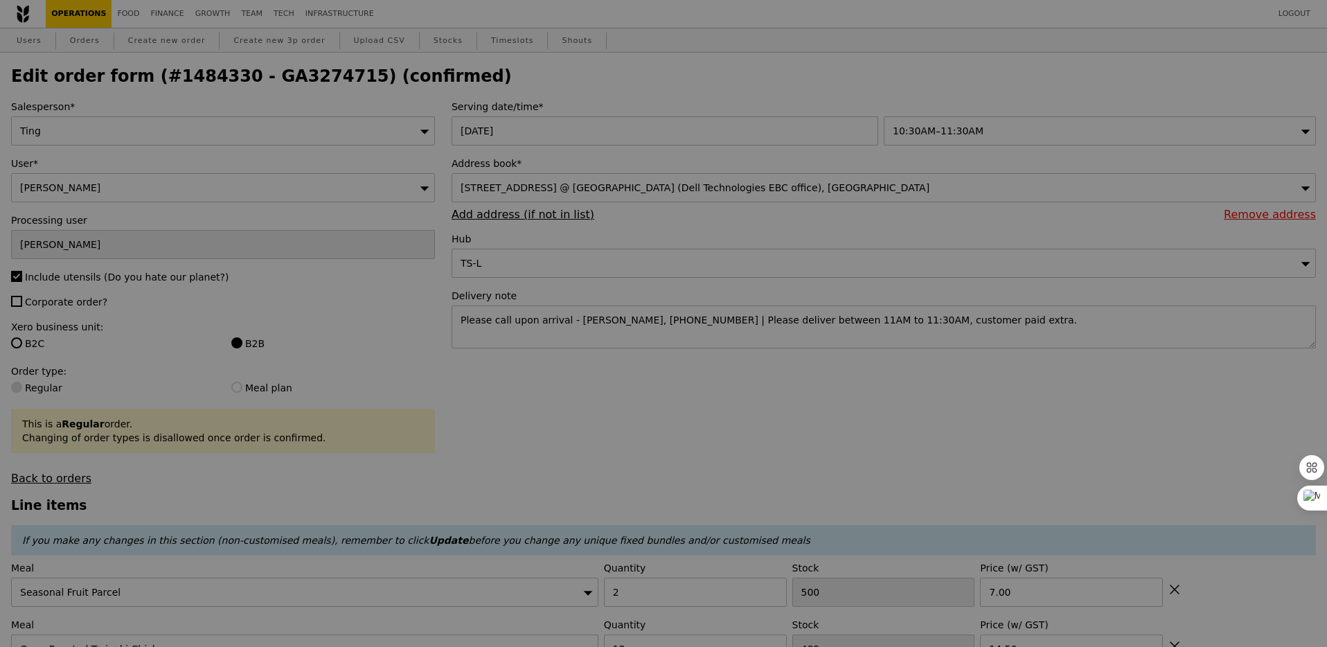
type input "498"
type input "477"
type input "Update"
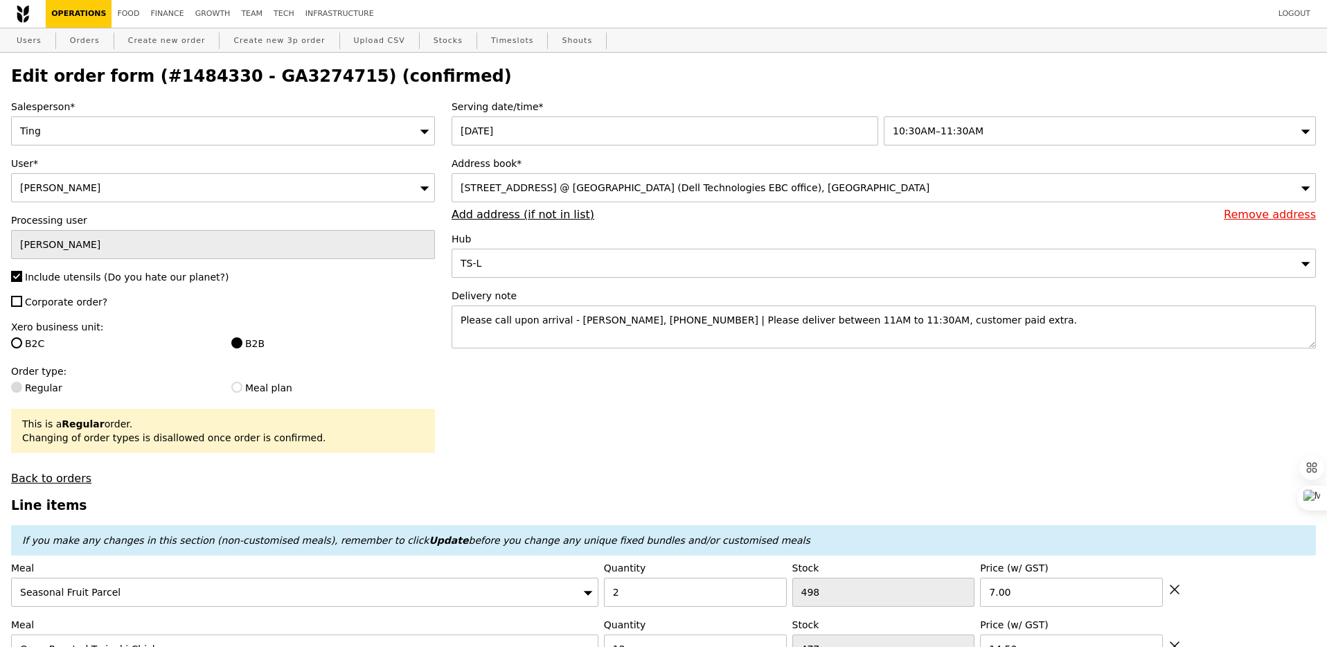
click at [290, 80] on h2 "Edit order form (#1484330 - GA3274715) (confirmed)" at bounding box center [663, 75] width 1305 height 19
copy h2 "GA3274715"
click at [84, 40] on link "Orders" at bounding box center [84, 40] width 41 height 25
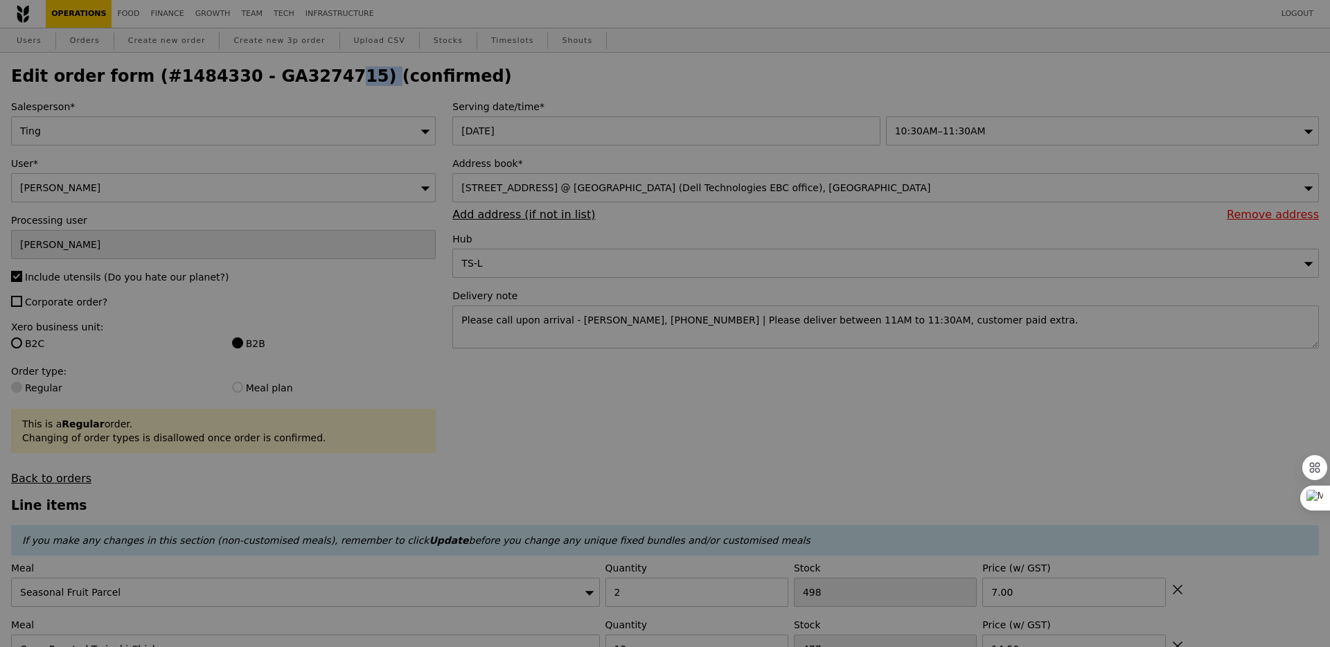
select select "100"
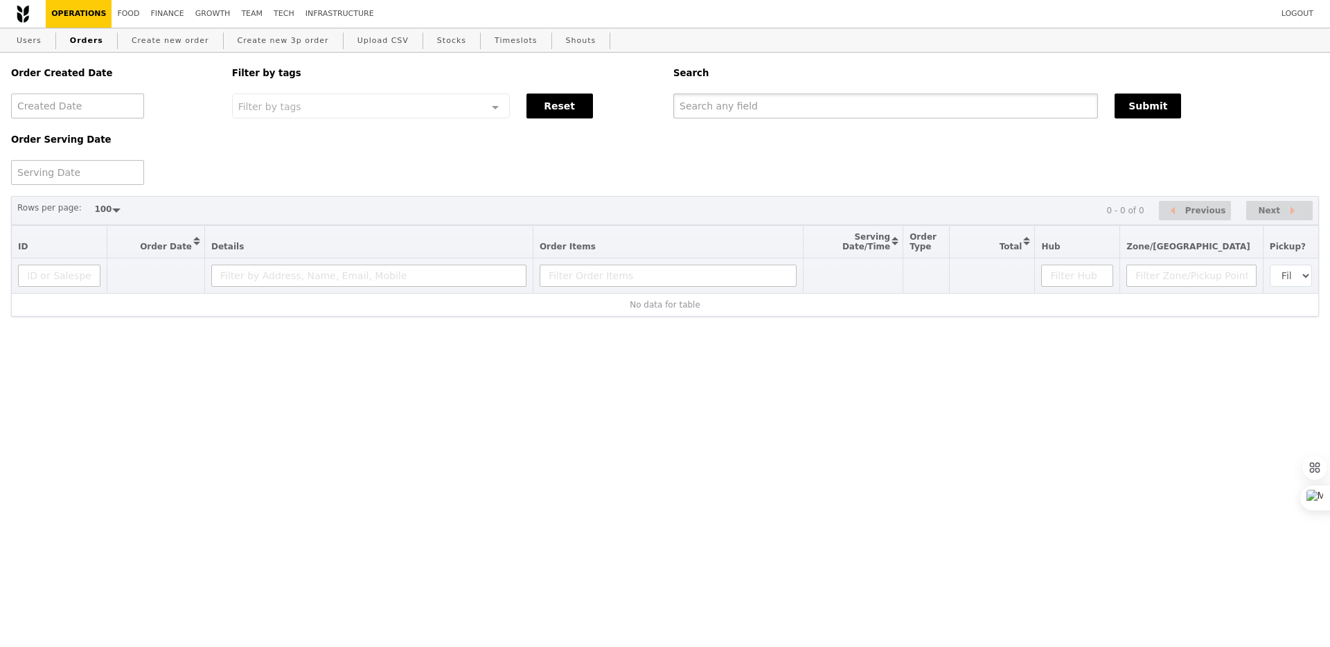
click at [765, 100] on input "text" at bounding box center [885, 106] width 425 height 25
paste input "GA3274715"
type input "GA3274715"
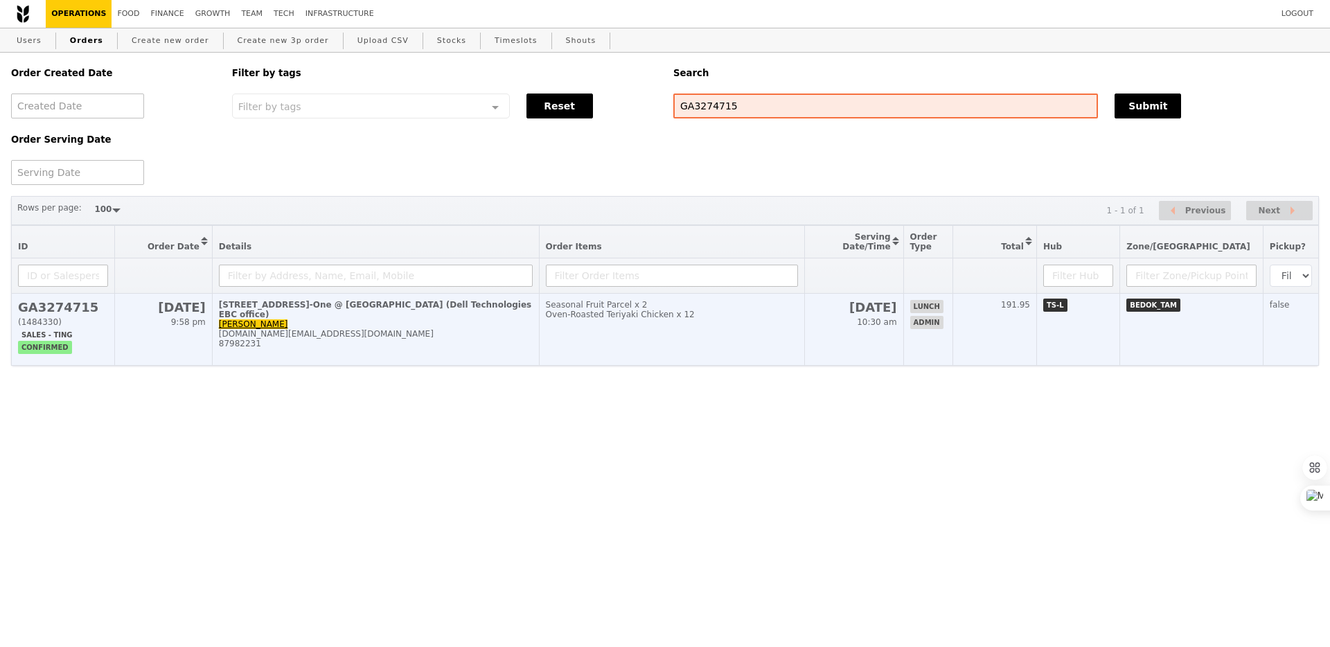
click at [641, 330] on td "Seasonal Fruit Parcel x 2 Oven‑Roasted Teriyaki Chicken x 12" at bounding box center [671, 330] width 265 height 72
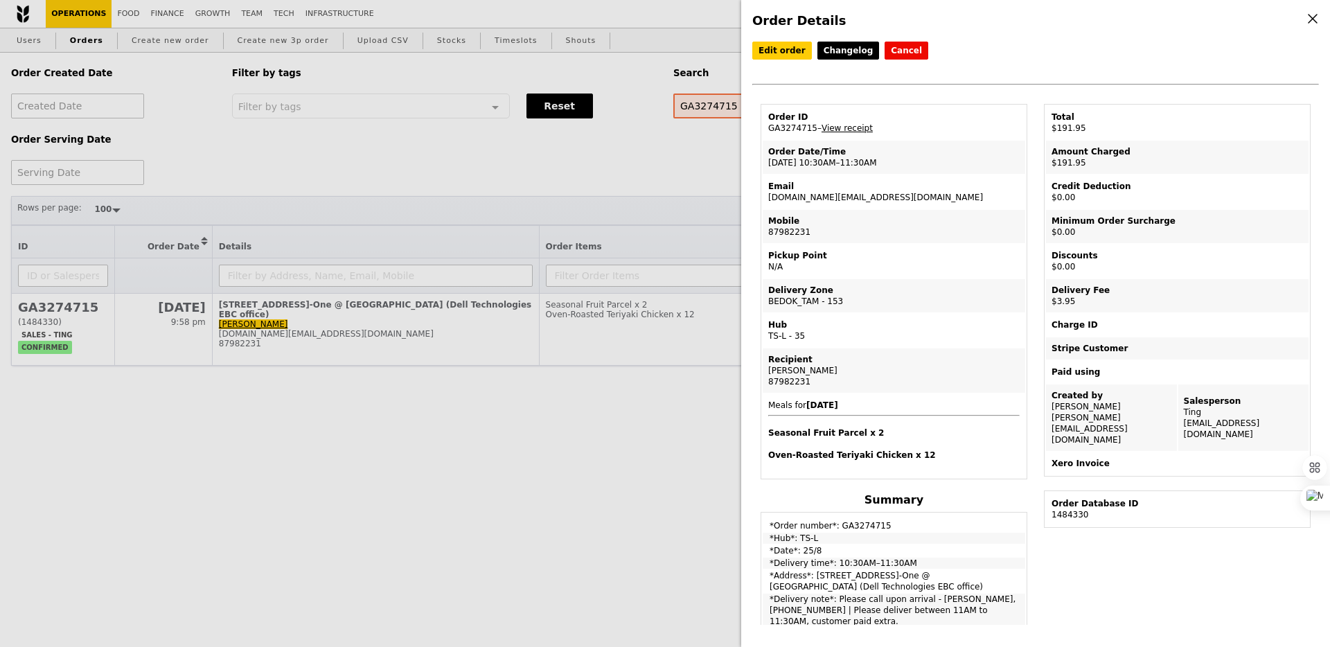
drag, startPoint x: 767, startPoint y: 160, endPoint x: 905, endPoint y: 163, distance: 138.6
click at [905, 163] on td "Order Date/Time [DATE] 10:30AM–11:30AM" at bounding box center [894, 157] width 262 height 33
copy td "[DATE] 10:30AM–11:30AM"
click at [312, 339] on div "Order Details Edit order Changelog Cancel Order ID GA3274715 – View receipt Ord…" at bounding box center [665, 323] width 1330 height 647
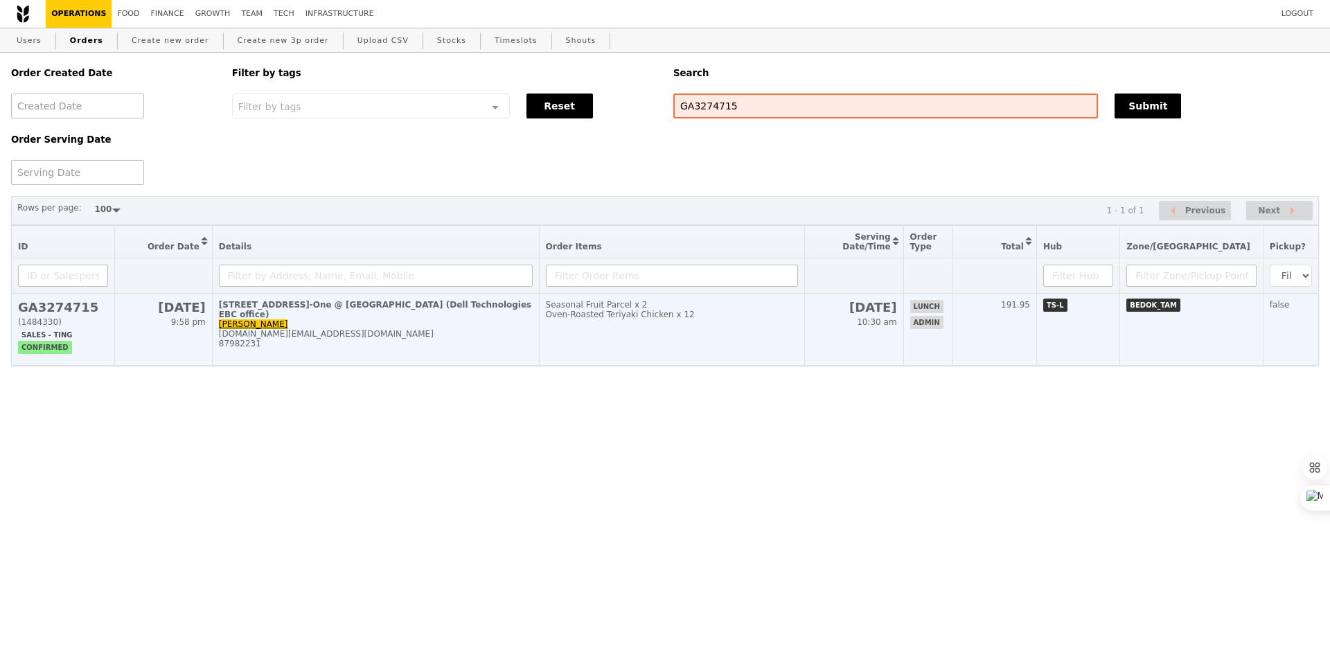
click at [304, 332] on td "[STREET_ADDRESS]-One @ [GEOGRAPHIC_DATA] (Dell Technologies EBC office) [PERSON…" at bounding box center [375, 330] width 327 height 72
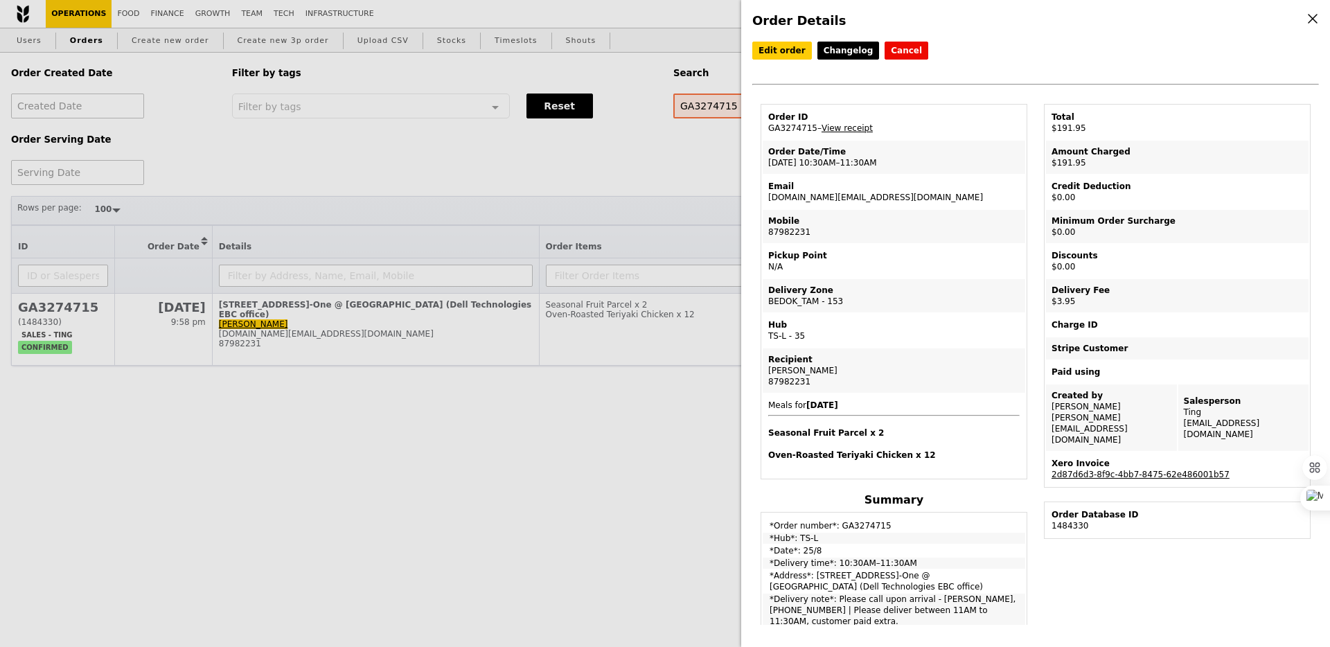
click at [1048, 452] on td "Xero Invoice 2d87d6d3-8f9c-4bb7-8475-62e486001b57" at bounding box center [1177, 468] width 262 height 33
click at [1057, 470] on link "2d87d6d3-8f9c-4bb7-8475-62e486001b57" at bounding box center [1140, 475] width 178 height 10
click at [1156, 470] on link "2d87d6d3-8f9c-4bb7-8475-62e486001b57" at bounding box center [1140, 475] width 178 height 10
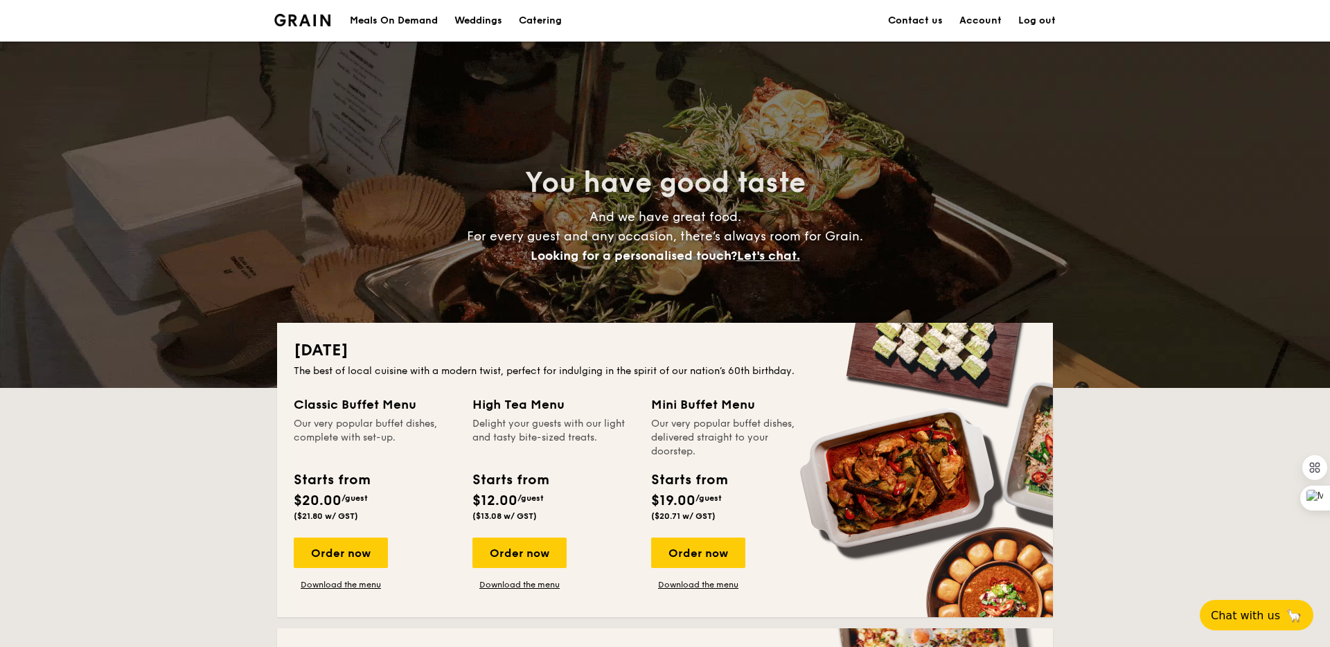
click at [398, 23] on div "Meals On Demand" at bounding box center [394, 21] width 88 height 42
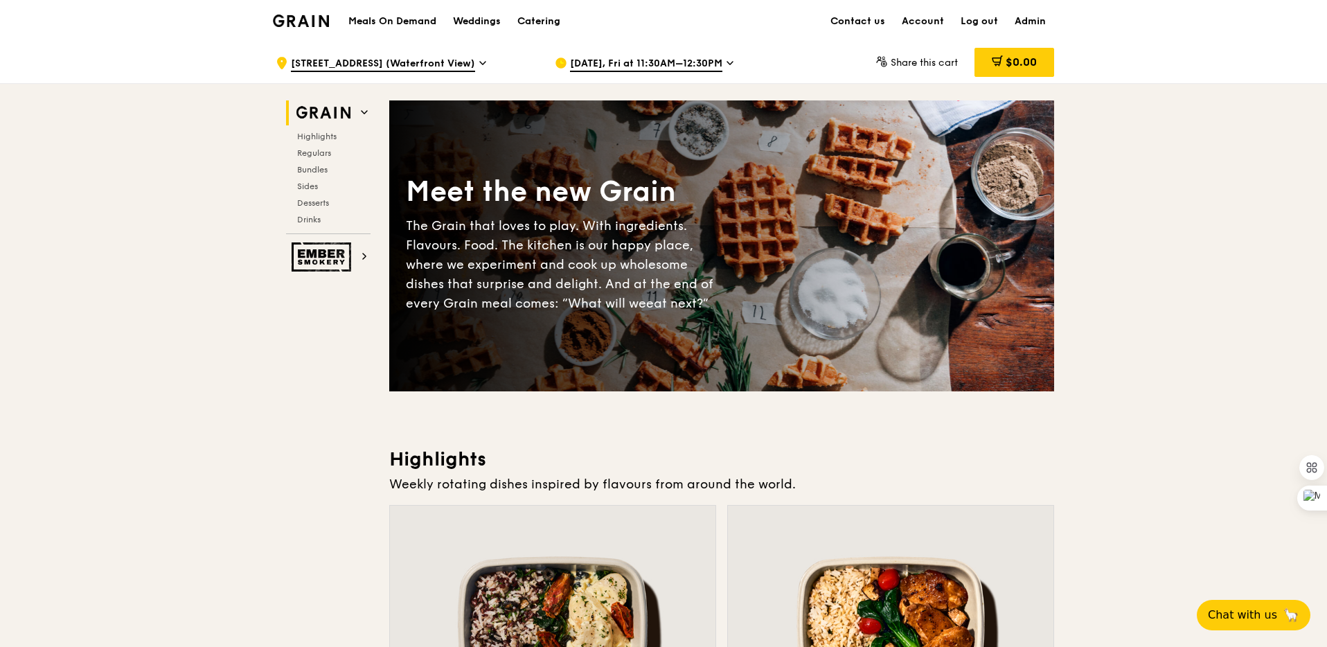
click at [586, 57] on span "Aug 29, Fri at 11:30AM–12:30PM" at bounding box center [646, 64] width 152 height 15
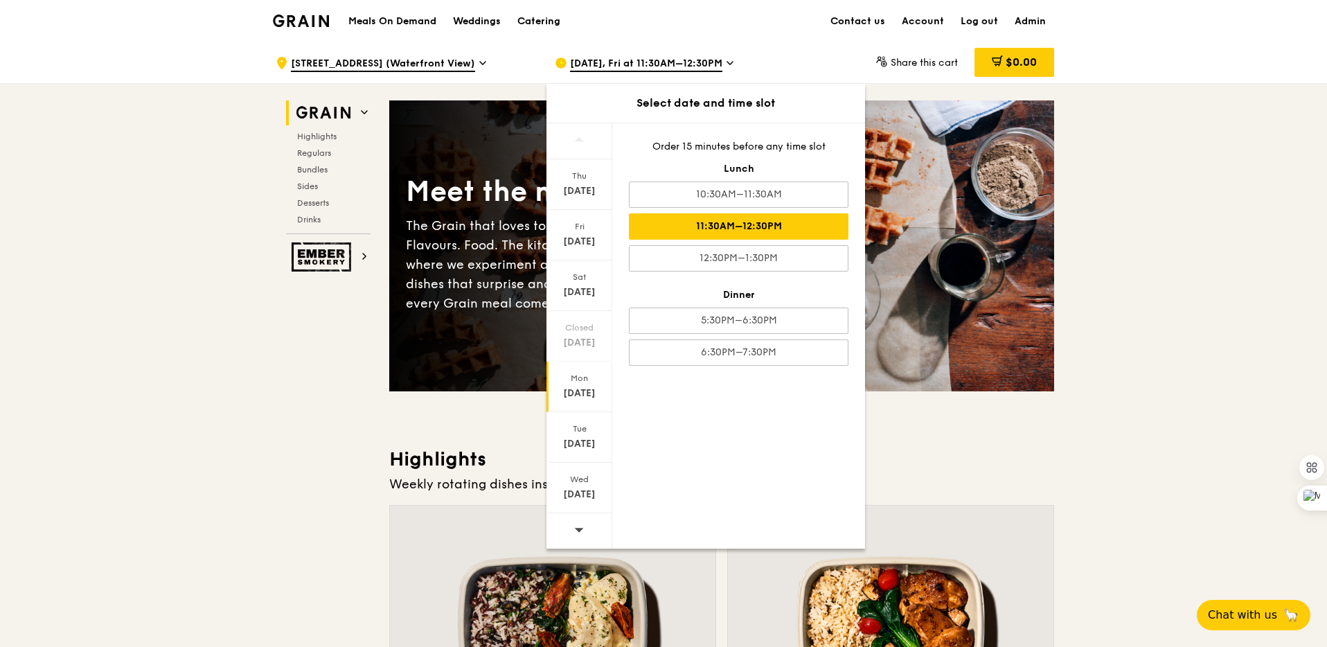
click at [585, 395] on div "Aug 25" at bounding box center [580, 393] width 62 height 14
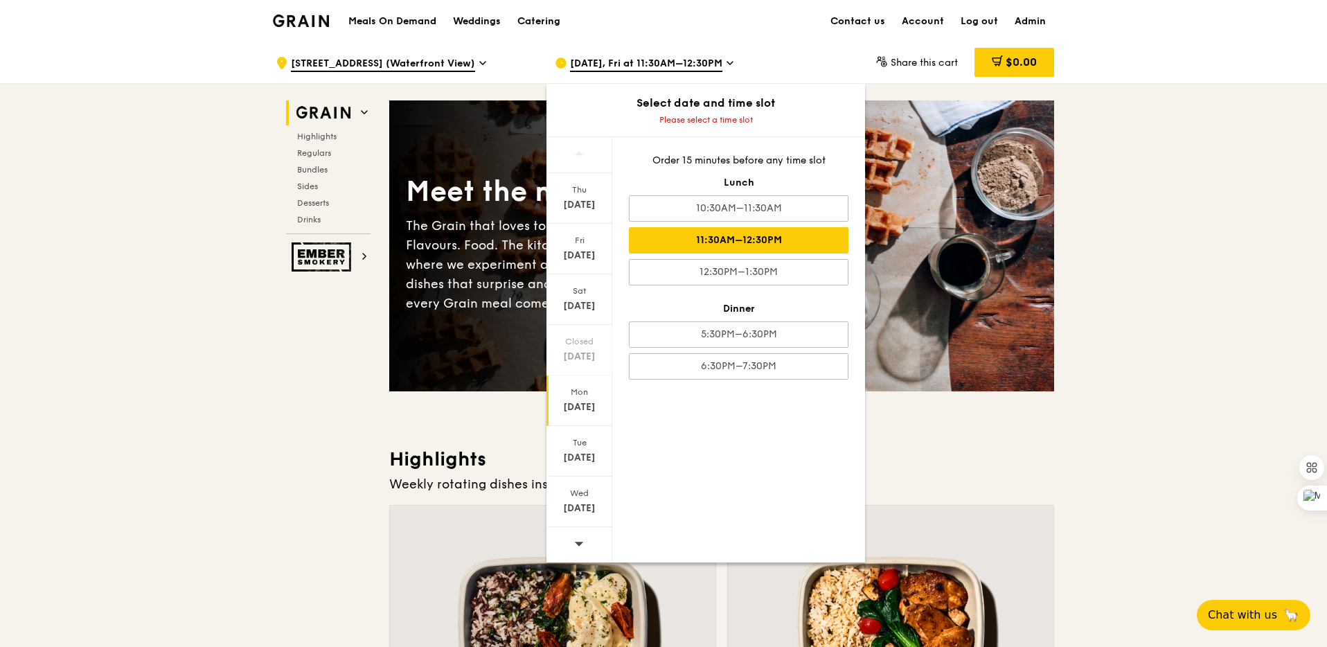
click at [717, 243] on div "11:30AM–12:30PM" at bounding box center [739, 240] width 220 height 26
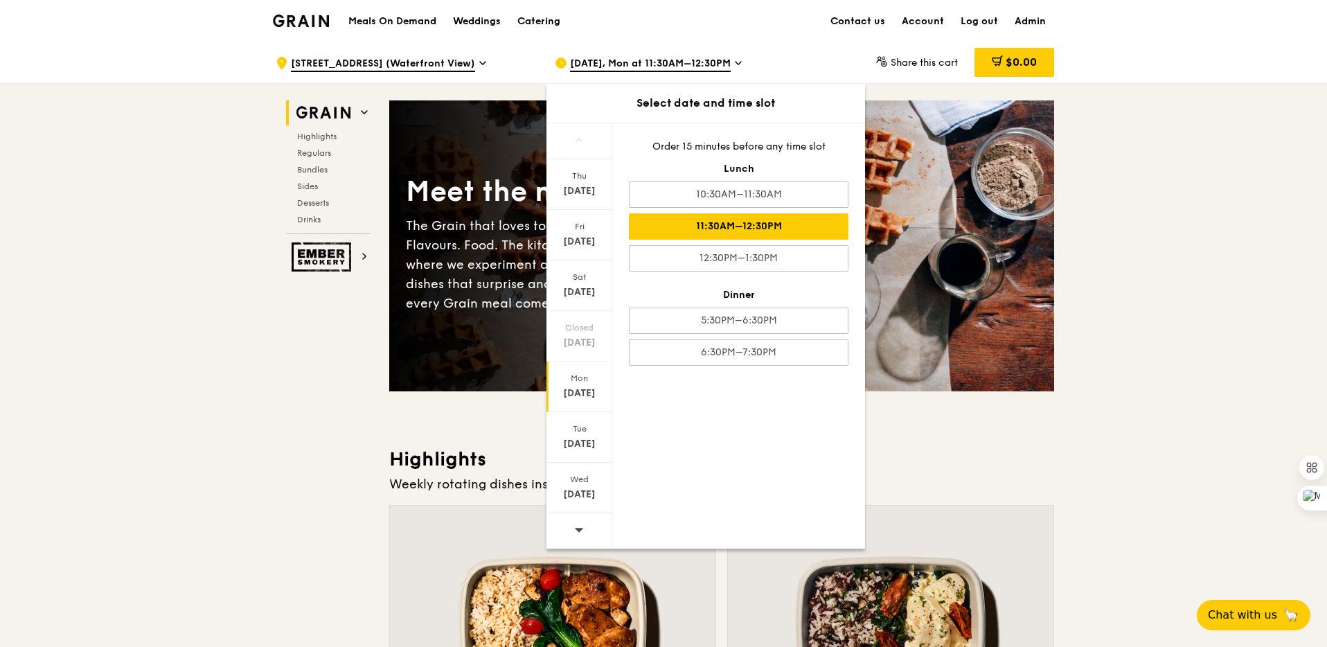
click at [934, 458] on h3 "Highlights" at bounding box center [721, 459] width 665 height 25
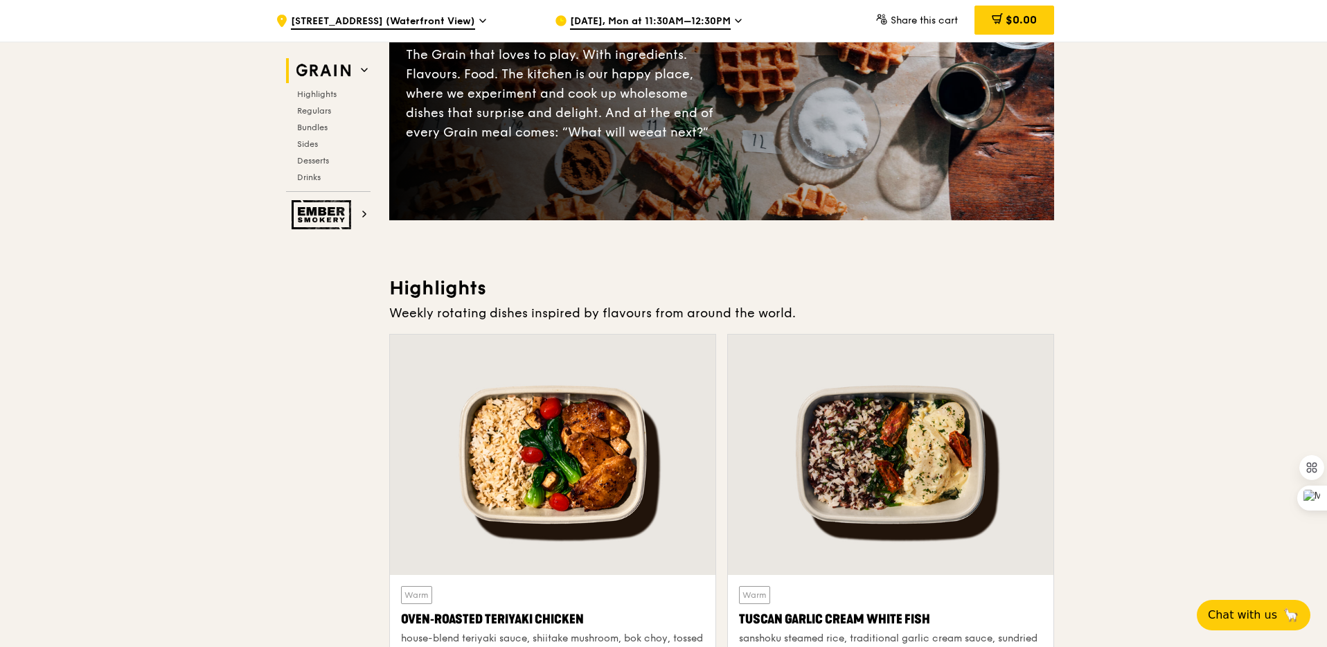
scroll to position [172, 0]
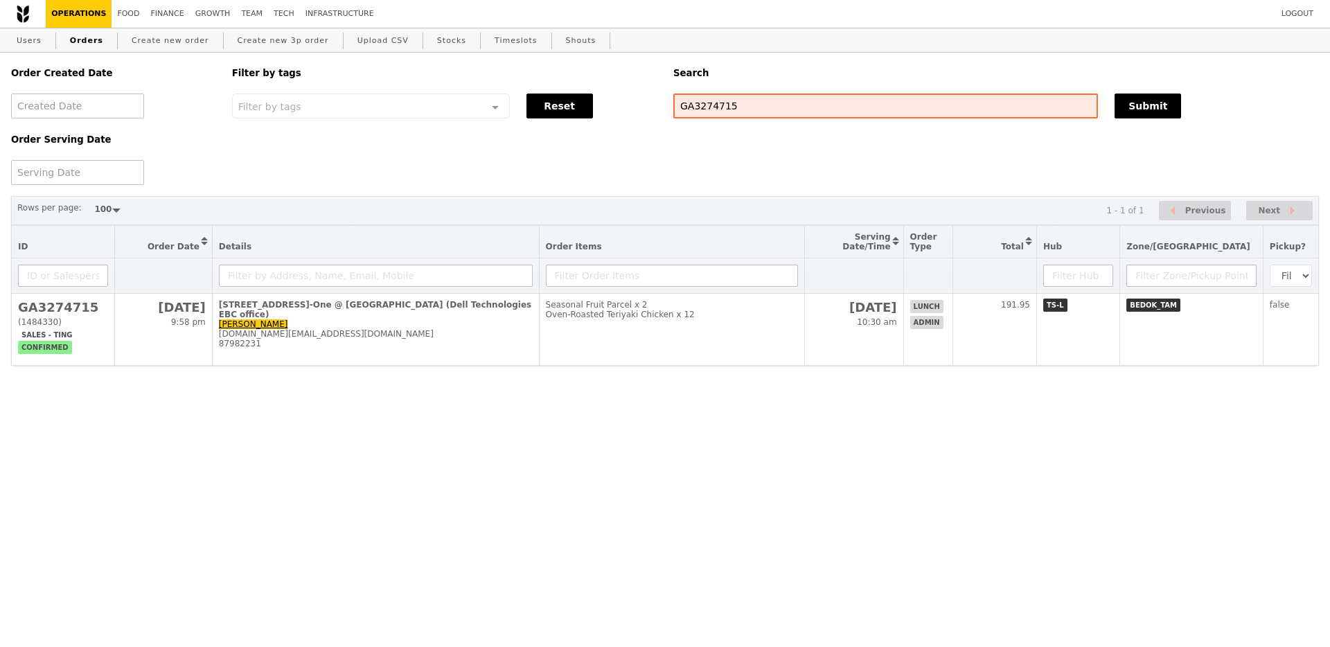
select select "100"
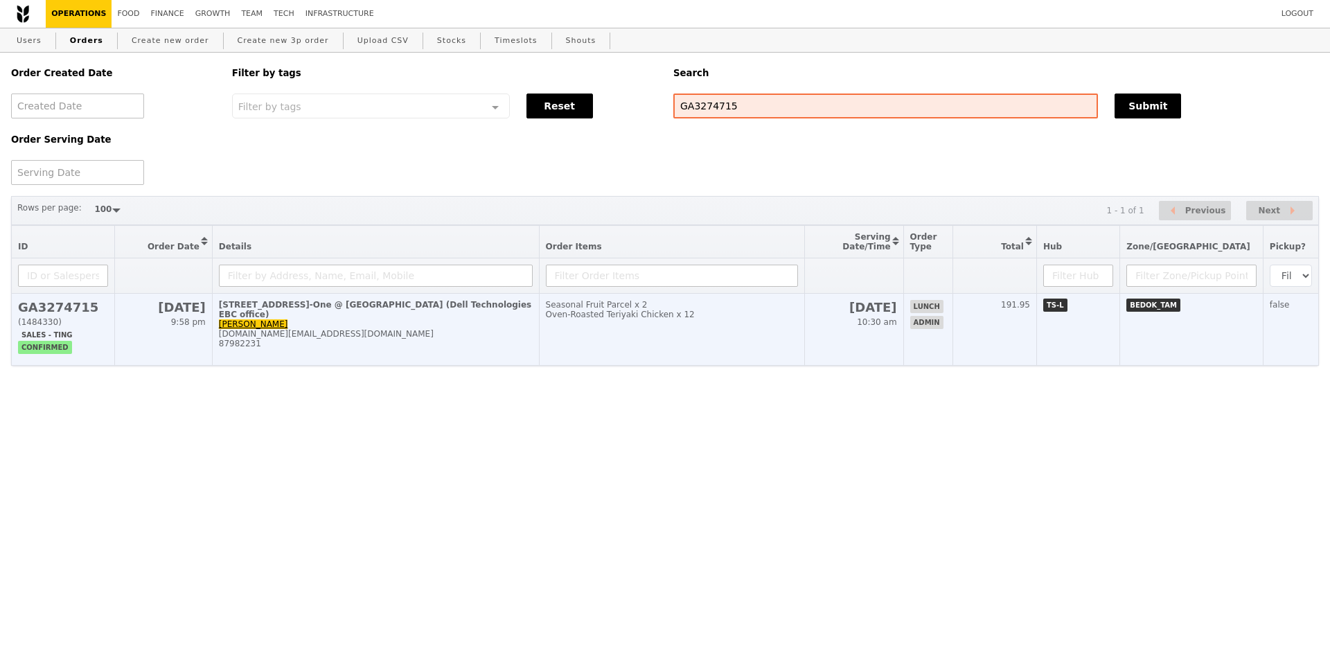
click at [719, 326] on td "Seasonal Fruit Parcel x 2 Oven‑Roasted Teriyaki Chicken x 12" at bounding box center [671, 330] width 265 height 72
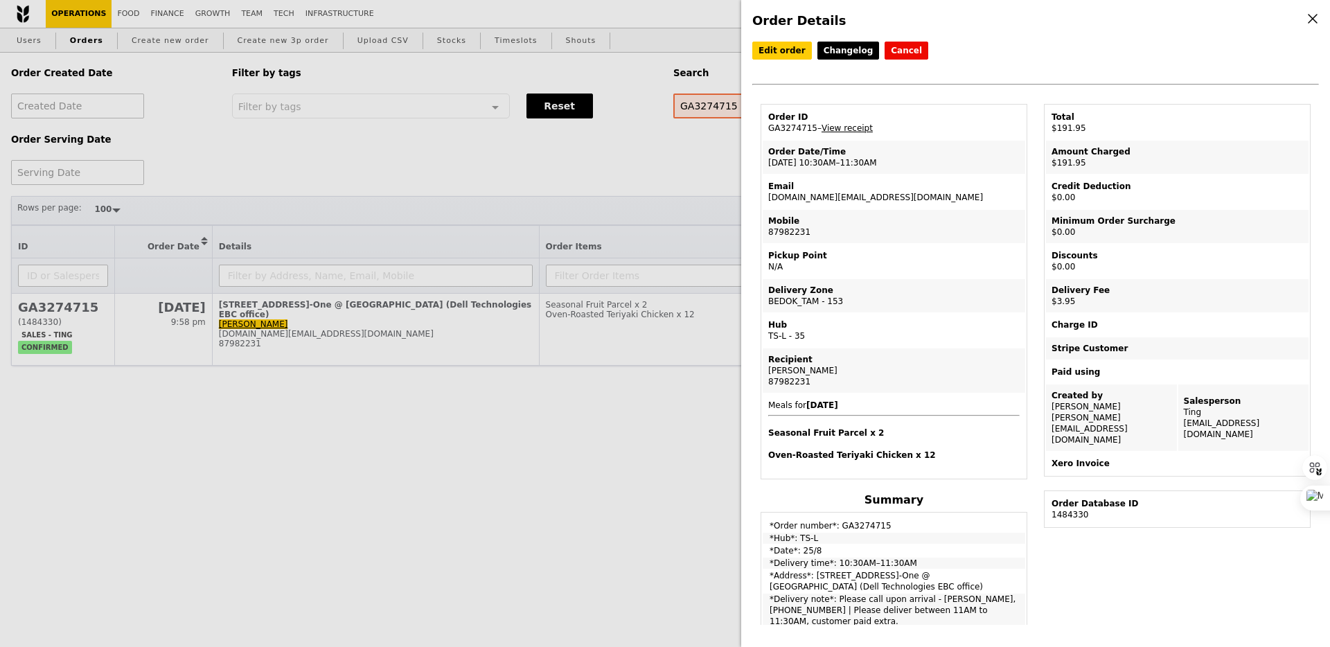
click at [862, 193] on td "Email kai.xin@kestoneglobal.com" at bounding box center [894, 191] width 262 height 33
copy td "kai.xin@kestoneglobal.com"
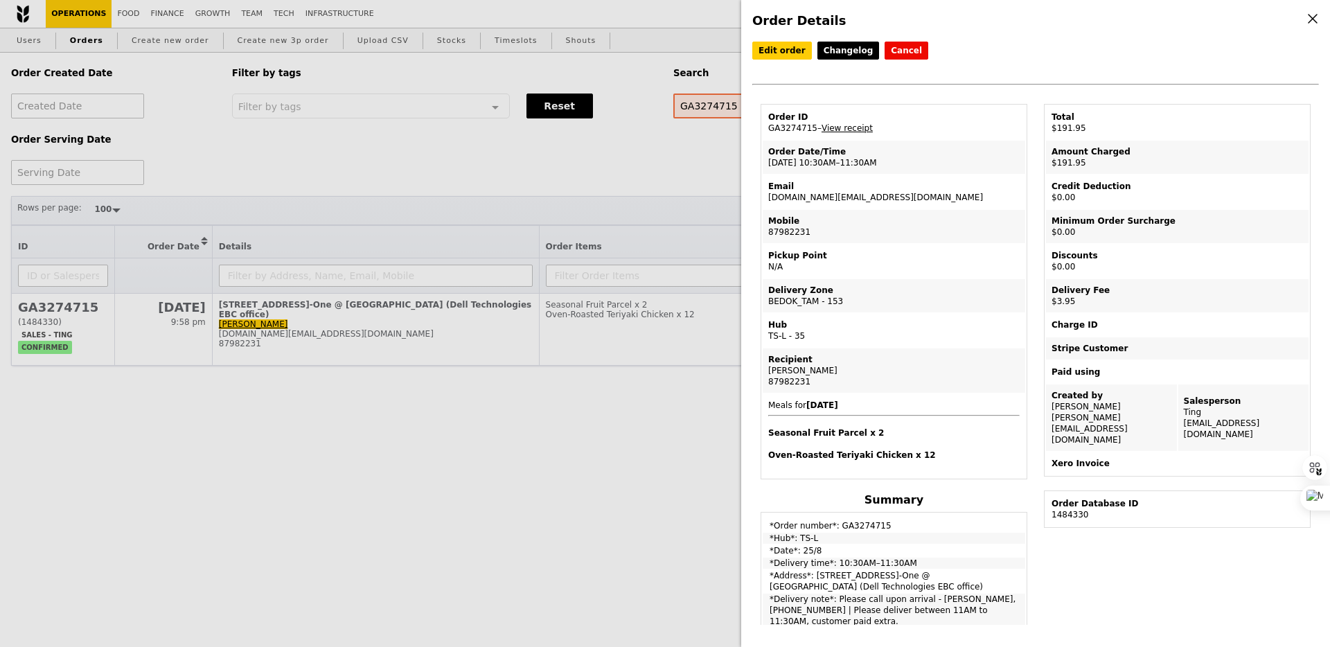
click at [407, 177] on div "Order Details Edit order Changelog Cancel Order ID GA3274715 – View receipt Ord…" at bounding box center [665, 323] width 1330 height 647
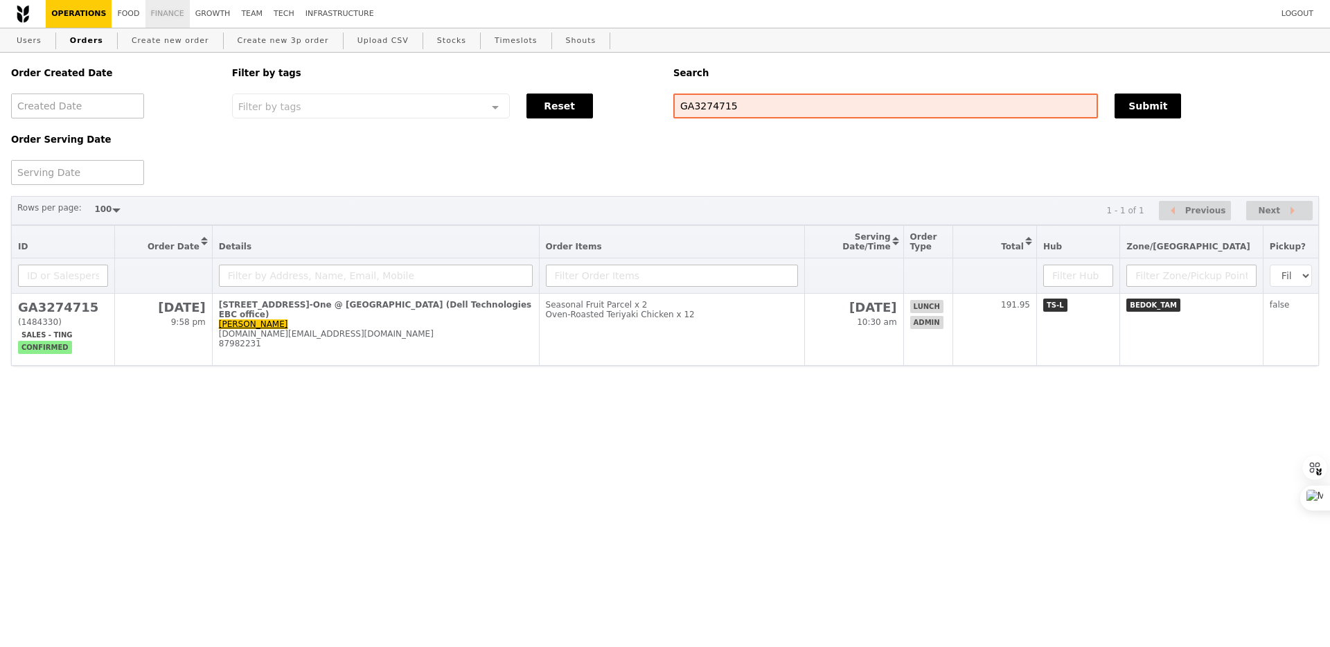
click at [156, 24] on link "Finance" at bounding box center [167, 14] width 44 height 28
